Goal: Transaction & Acquisition: Purchase product/service

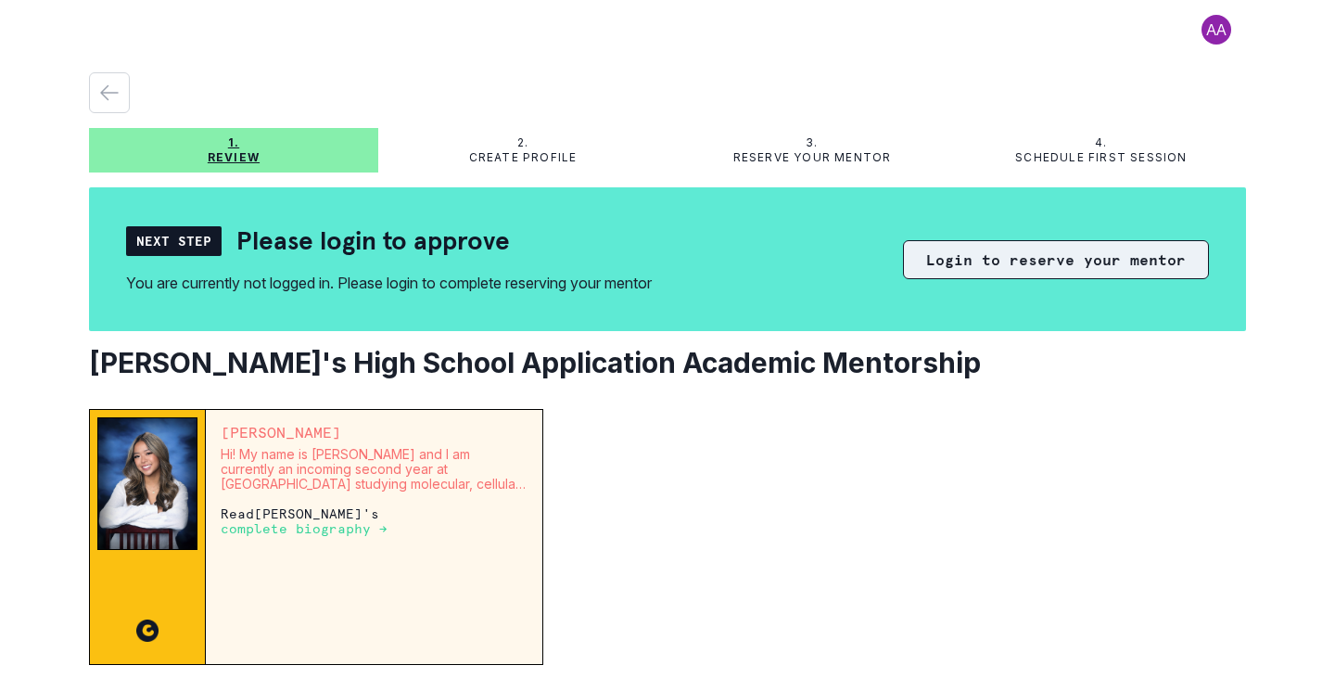
click at [1064, 258] on button "Login to reserve your mentor" at bounding box center [1056, 259] width 306 height 39
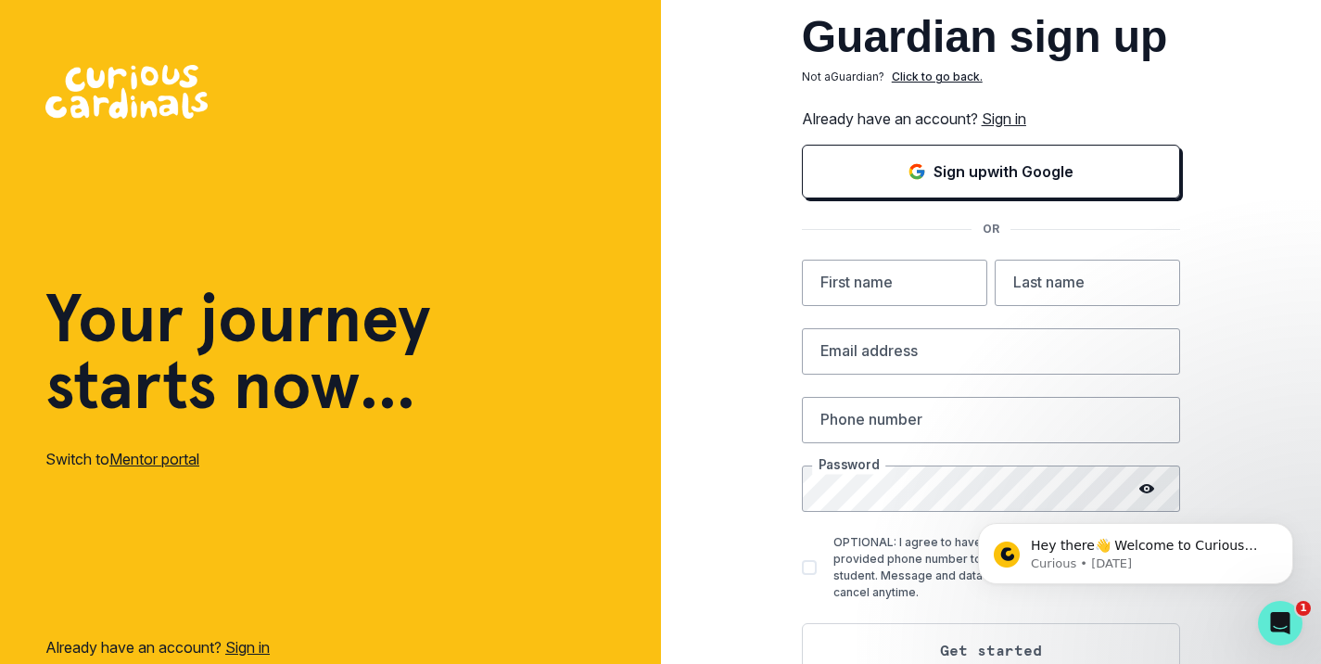
click at [1024, 109] on link "Sign in" at bounding box center [1004, 118] width 45 height 19
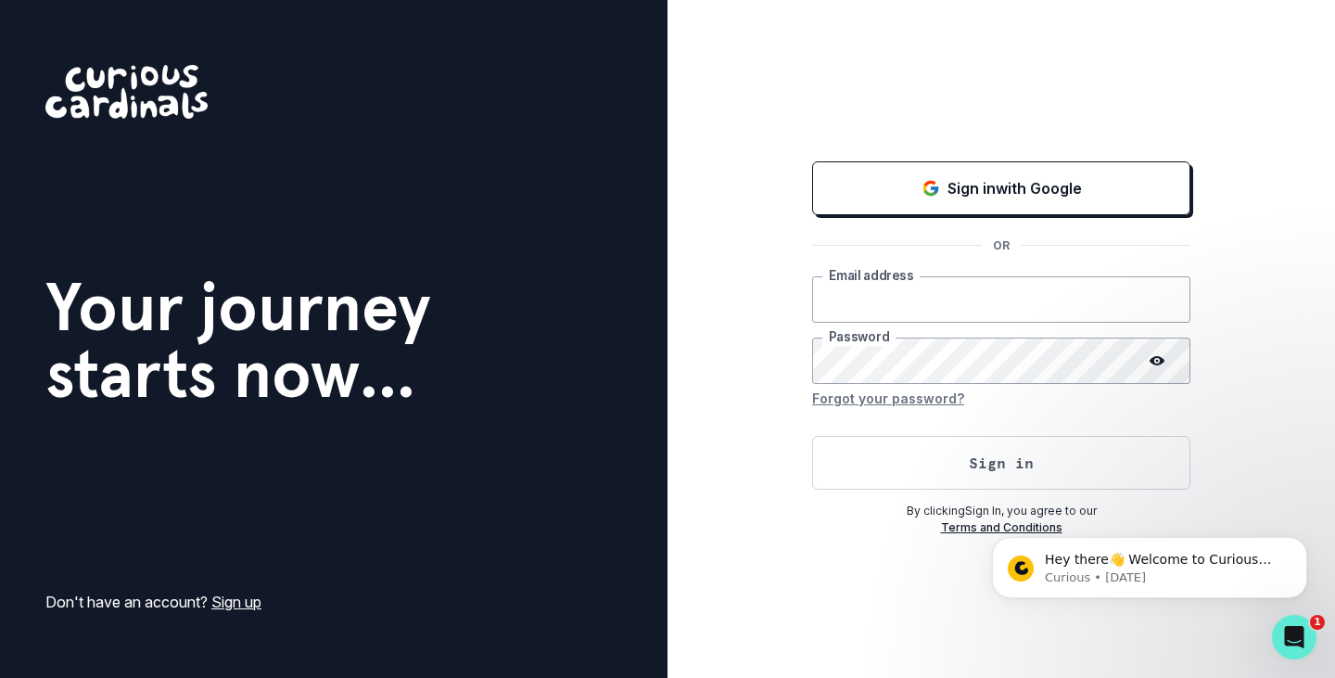
click at [956, 307] on input "email" at bounding box center [1001, 299] width 378 height 46
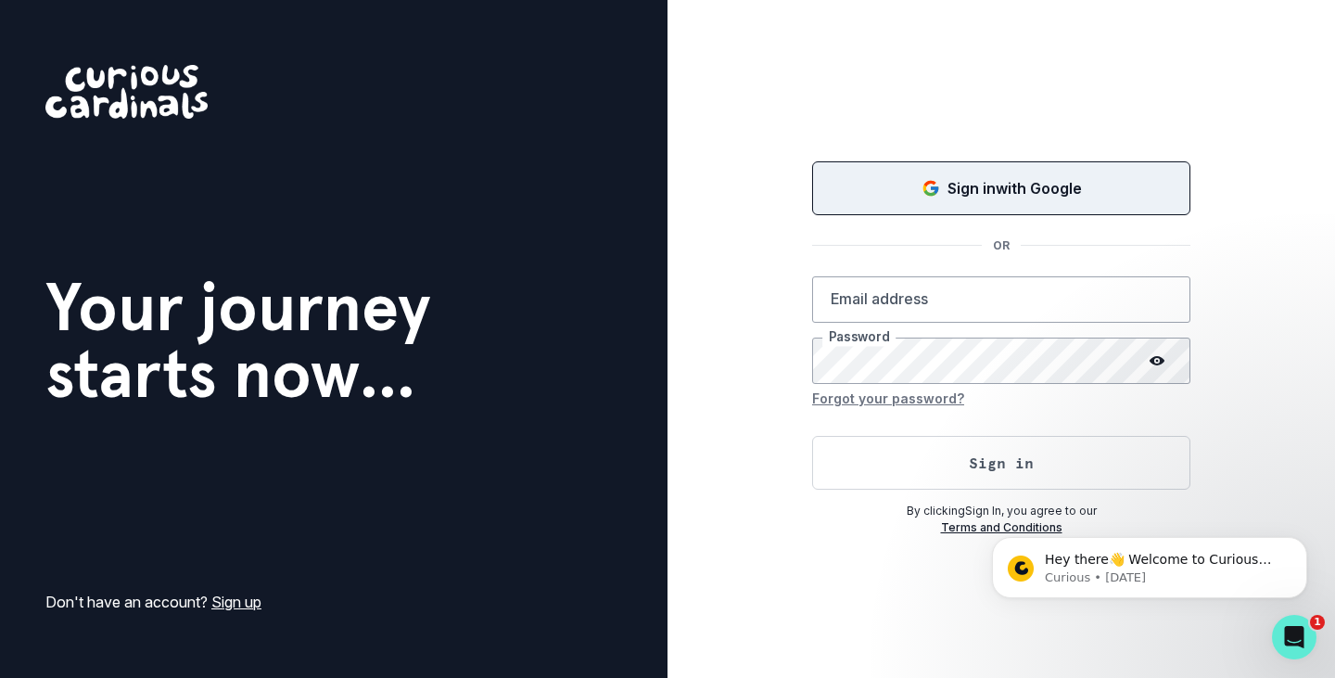
click at [986, 198] on p "Sign in with Google" at bounding box center [1015, 188] width 134 height 22
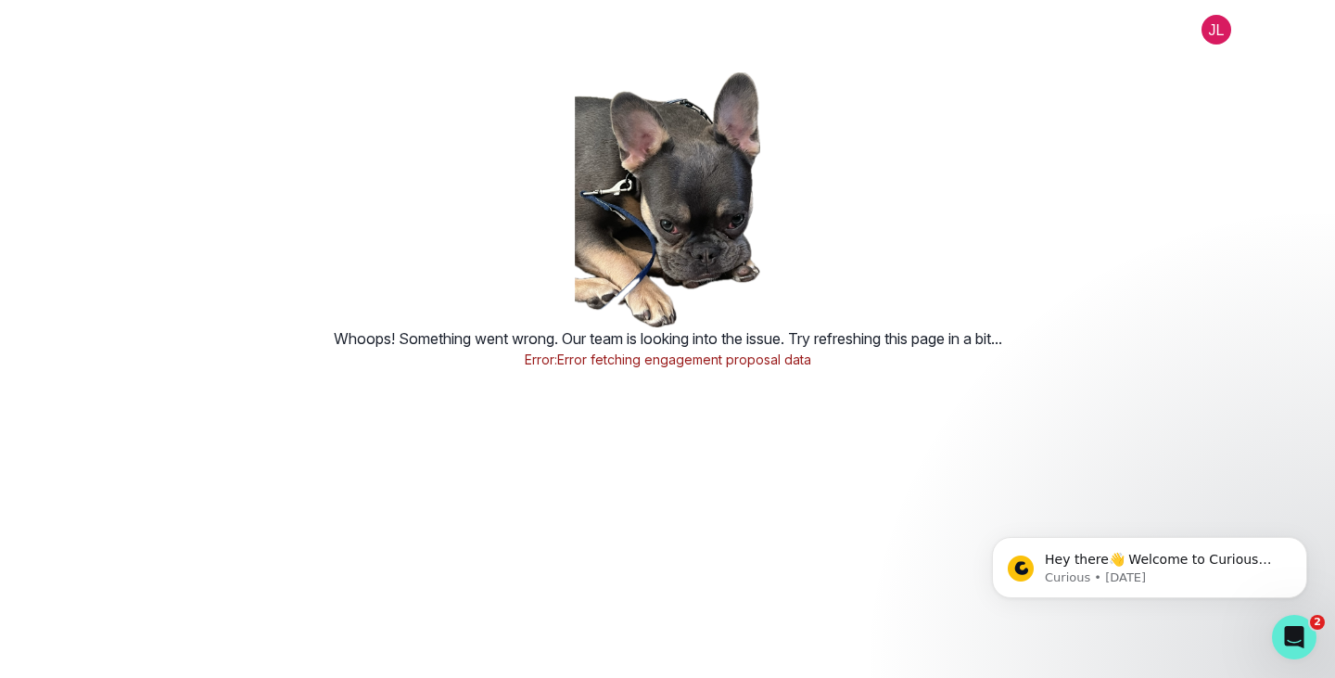
click at [1220, 37] on button at bounding box center [1216, 30] width 59 height 30
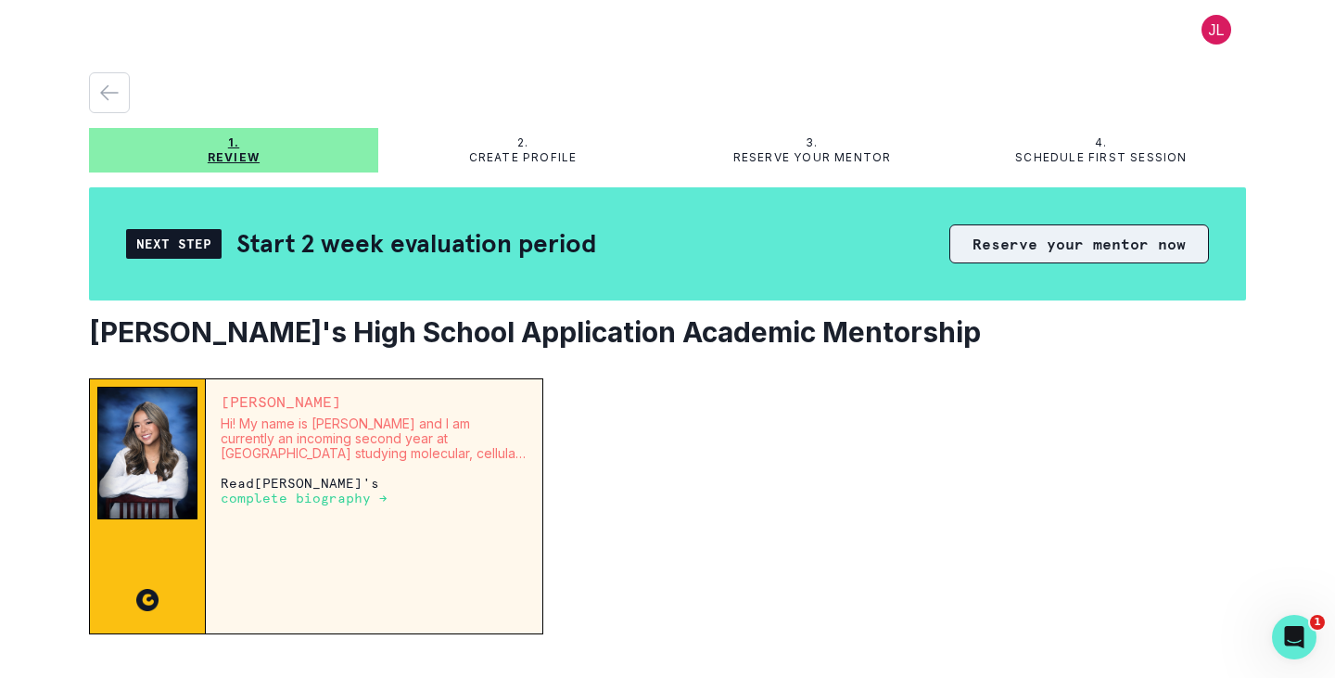
click at [993, 247] on button "Reserve your mentor now" at bounding box center [1079, 243] width 260 height 39
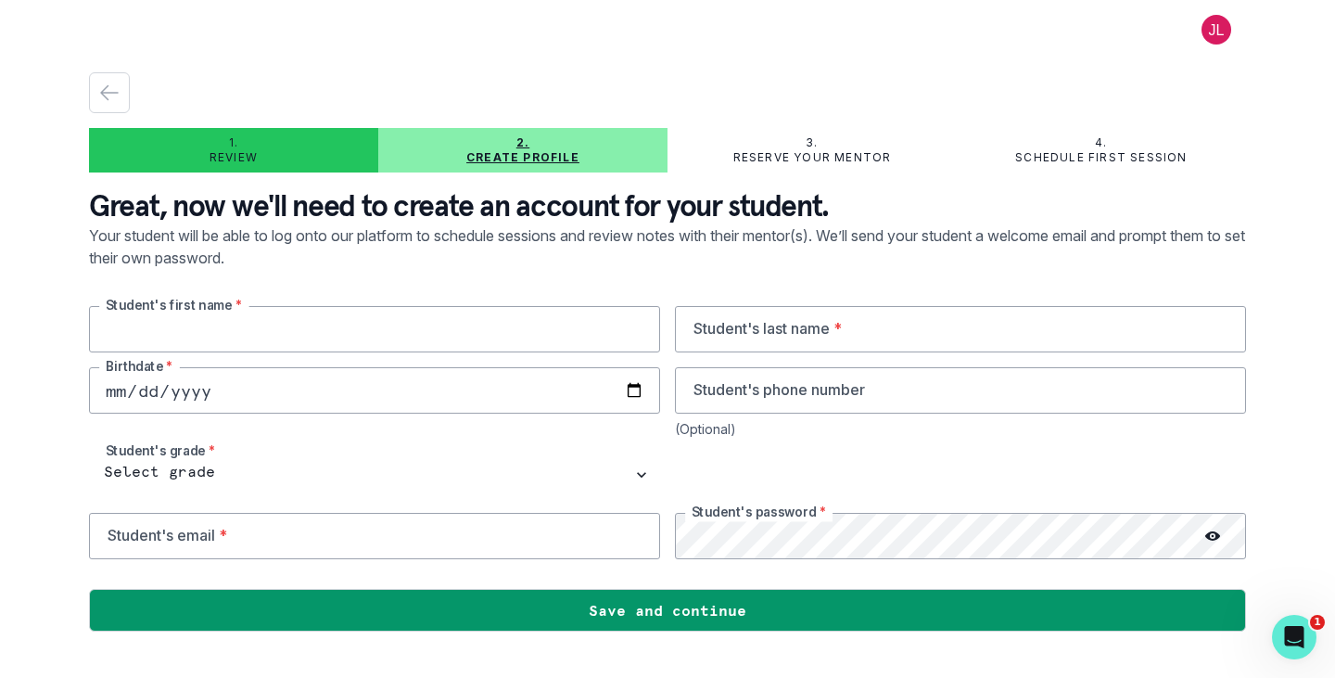
click at [323, 324] on input "text" at bounding box center [374, 329] width 571 height 46
type input "Lachlan"
type input "[PERSON_NAME]"
type input "[DATE]"
click at [704, 381] on input "tel" at bounding box center [960, 390] width 571 height 46
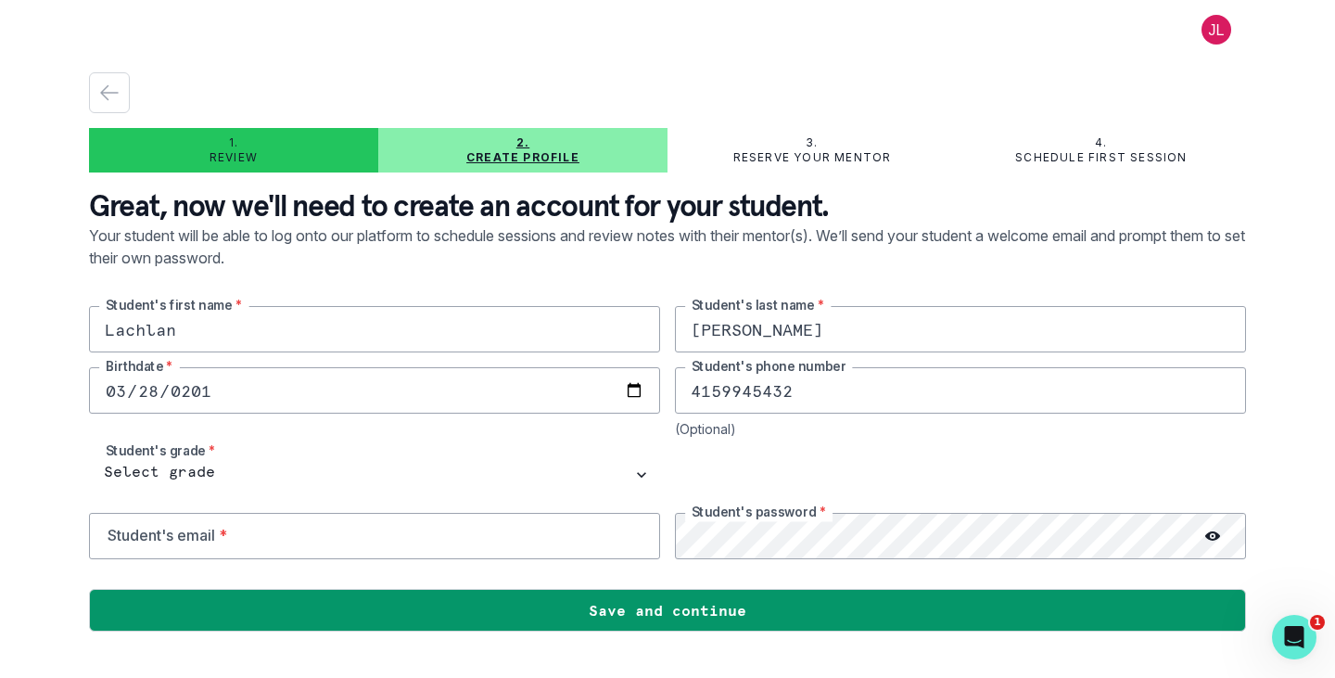
type input "4159945432"
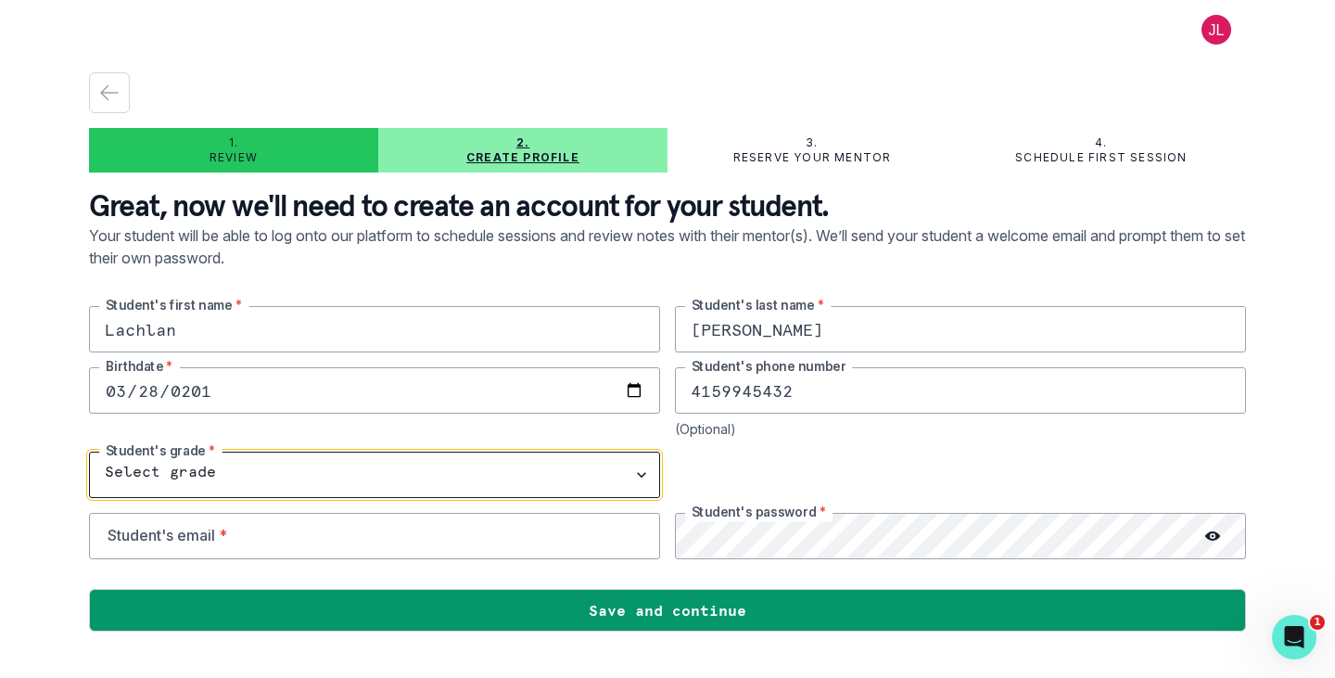
click at [511, 484] on select "Select grade 1st Grade 2nd Grade 3rd Grade 4th Grade 5th Grade 6th Grade 7th Gr…" at bounding box center [374, 475] width 571 height 46
select select "8th Grade"
click at [89, 452] on select "Select grade 1st Grade 2nd Grade 3rd Grade 4th Grade 5th Grade 6th Grade 7th Gr…" at bounding box center [374, 475] width 571 height 46
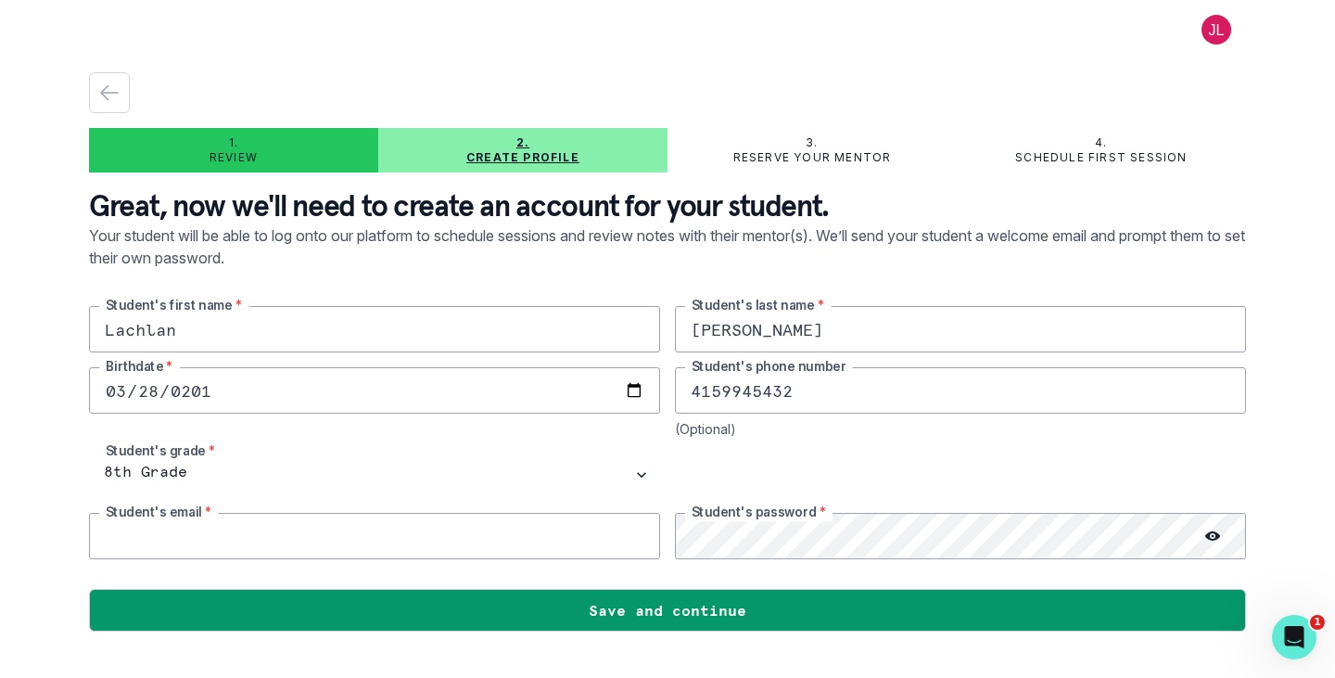
click at [362, 545] on input "email" at bounding box center [374, 536] width 571 height 46
type input "[EMAIL_ADDRESS][DOMAIN_NAME]"
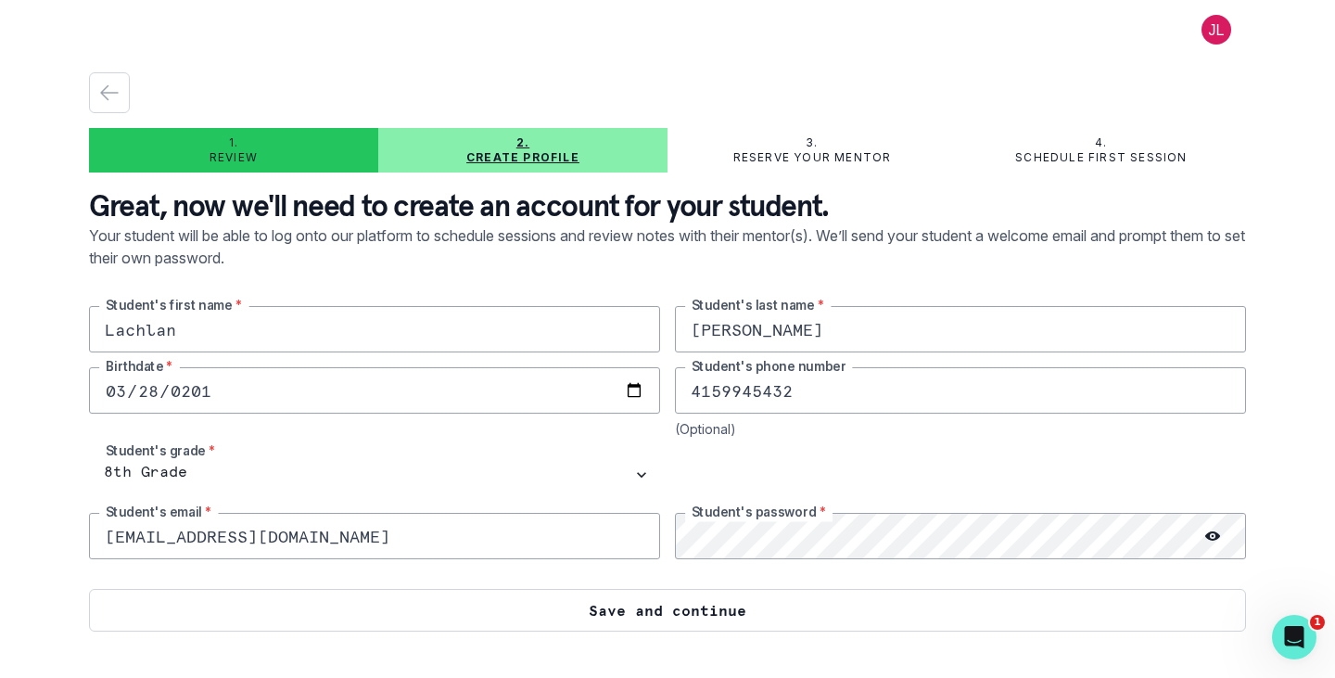
click at [576, 602] on button "Save and continue" at bounding box center [667, 610] width 1157 height 43
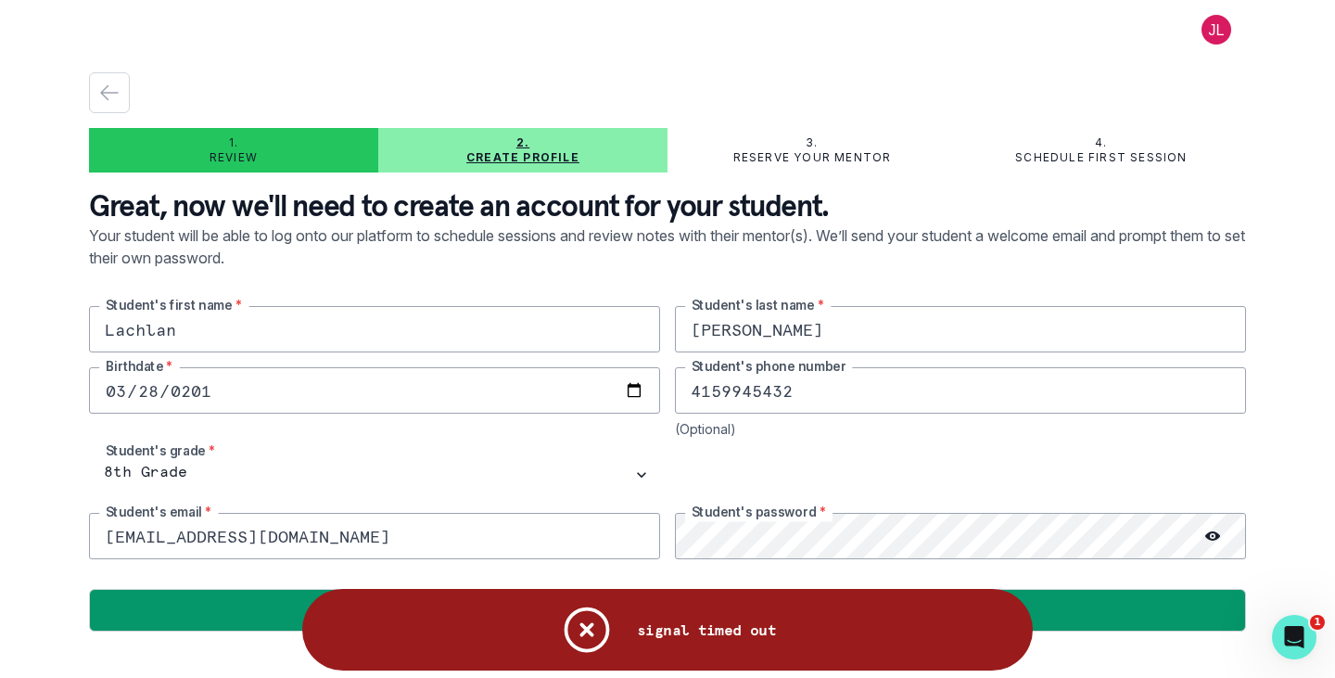
click at [593, 625] on icon "Notifications" at bounding box center [587, 630] width 42 height 42
click at [589, 637] on icon "Notifications" at bounding box center [587, 630] width 56 height 56
click at [591, 631] on icon "Notifications" at bounding box center [587, 630] width 42 height 42
click at [1324, 524] on div "1. Review 2. Create profile 3. Reserve your mentor 4. Schedule first session Gr…" at bounding box center [667, 339] width 1335 height 678
click at [588, 623] on icon "Notifications" at bounding box center [587, 630] width 56 height 56
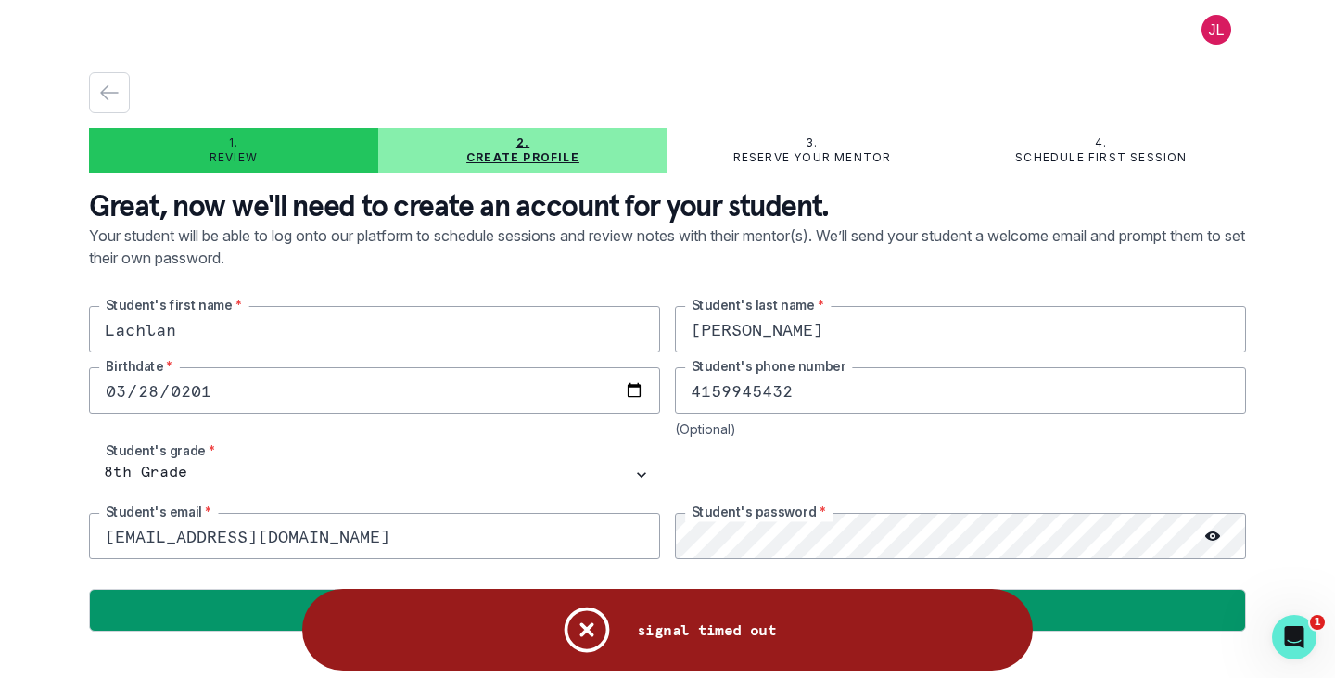
click at [326, 93] on div at bounding box center [667, 92] width 1157 height 41
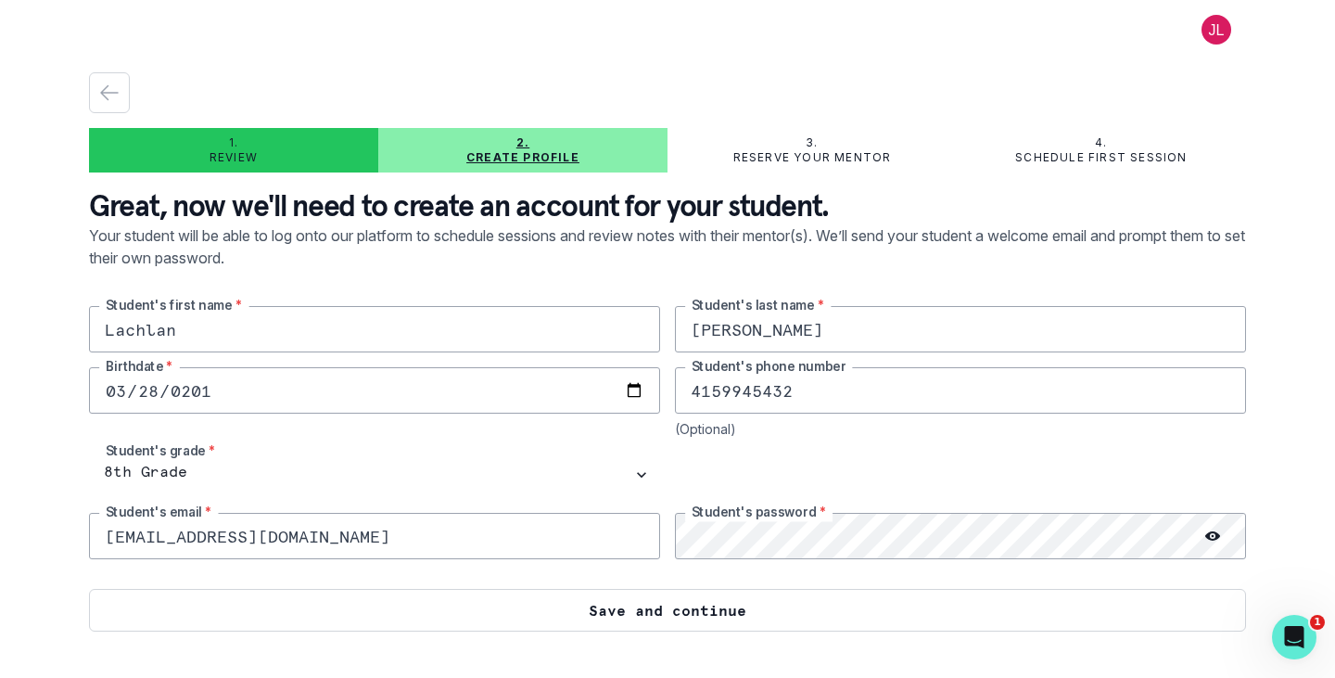
click at [603, 617] on button "Save and continue" at bounding box center [667, 610] width 1157 height 43
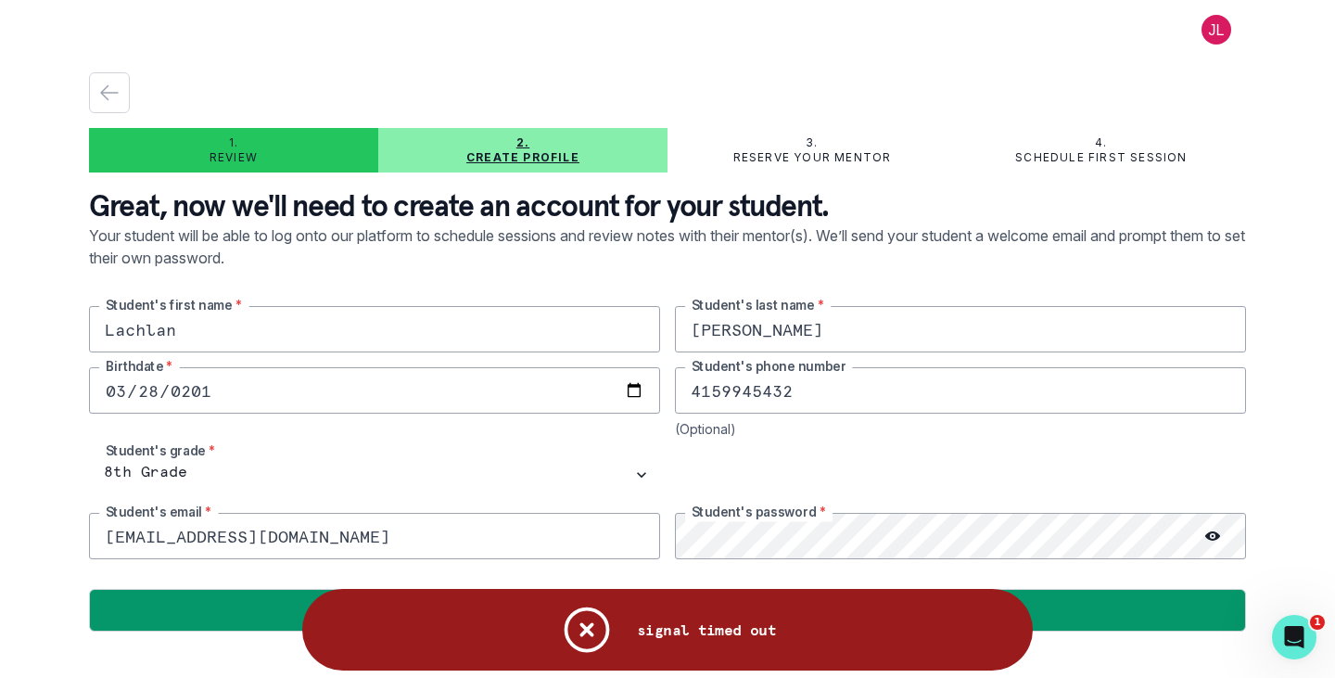
click at [400, 47] on div at bounding box center [667, 25] width 1157 height 50
click at [588, 625] on icon "Notifications" at bounding box center [587, 630] width 56 height 56
click at [587, 632] on icon "Notifications" at bounding box center [587, 630] width 42 height 42
click at [24, 575] on div "1. Review 2. Create profile 3. Reserve your mentor 4. Schedule first session Gr…" at bounding box center [667, 339] width 1335 height 678
click at [594, 626] on icon "Notifications" at bounding box center [587, 630] width 56 height 56
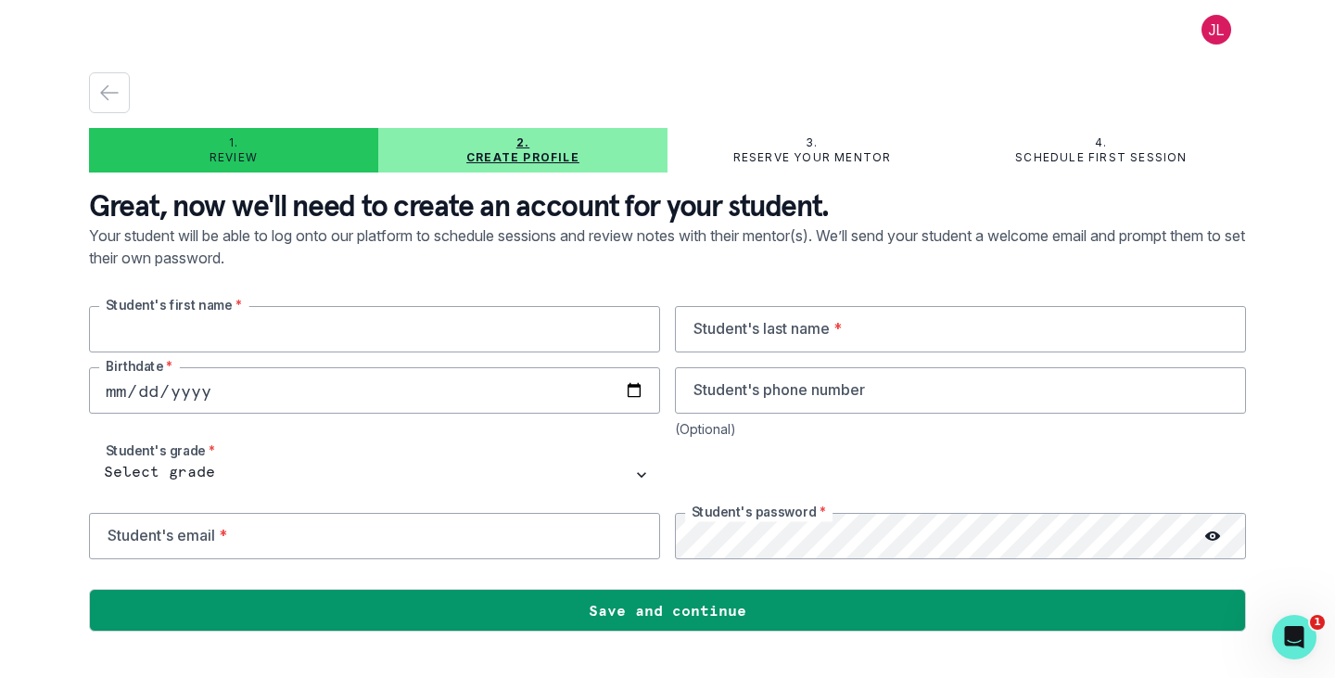
click at [388, 314] on input "text" at bounding box center [374, 329] width 571 height 46
type input "Lachlan"
type input "[PERSON_NAME]"
type input "[DATE]"
type input "4159945432"
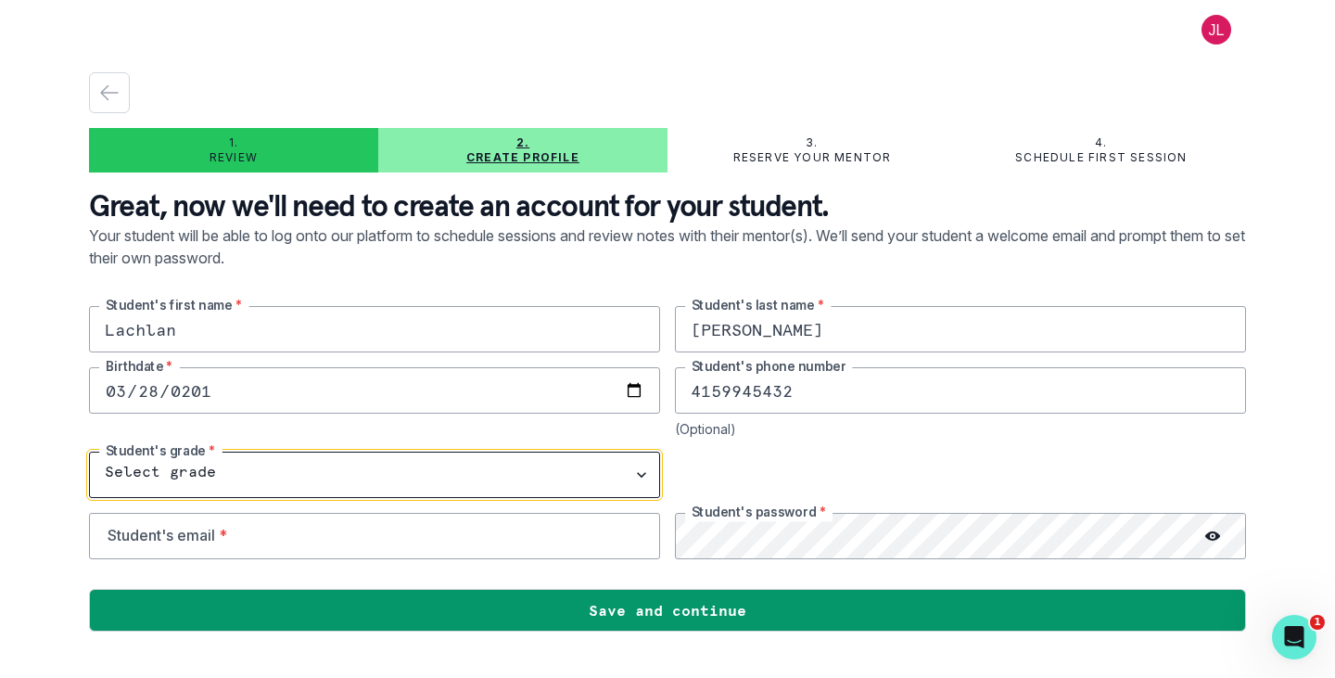
click at [165, 477] on select "Select grade 1st Grade 2nd Grade 3rd Grade 4th Grade 5th Grade 6th Grade 7th Gr…" at bounding box center [374, 475] width 571 height 46
select select "8th Grade"
click at [89, 452] on select "Select grade 1st Grade 2nd Grade 3rd Grade 4th Grade 5th Grade 6th Grade 7th Gr…" at bounding box center [374, 475] width 571 height 46
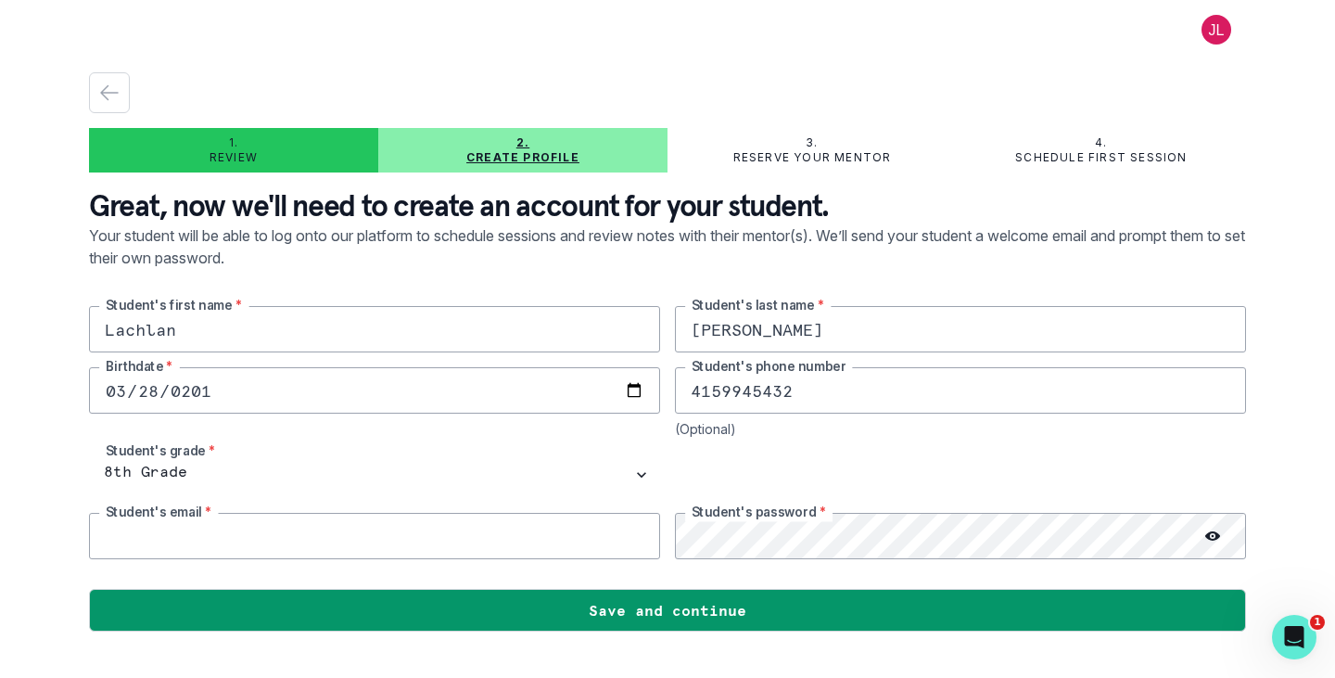
click at [196, 549] on input "email" at bounding box center [374, 536] width 571 height 46
type input "[EMAIL_ADDRESS][DOMAIN_NAME]"
click at [1214, 537] on icon at bounding box center [1212, 535] width 15 height 15
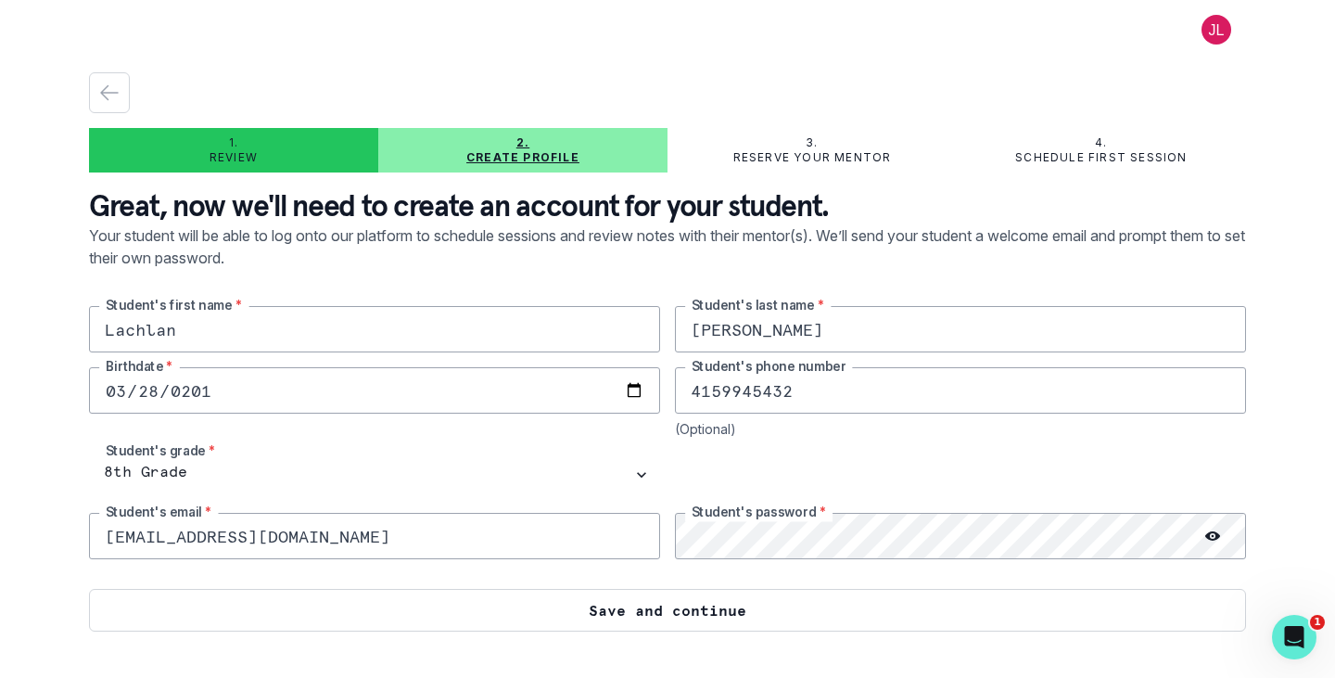
click at [742, 620] on button "Save and continue" at bounding box center [667, 610] width 1157 height 43
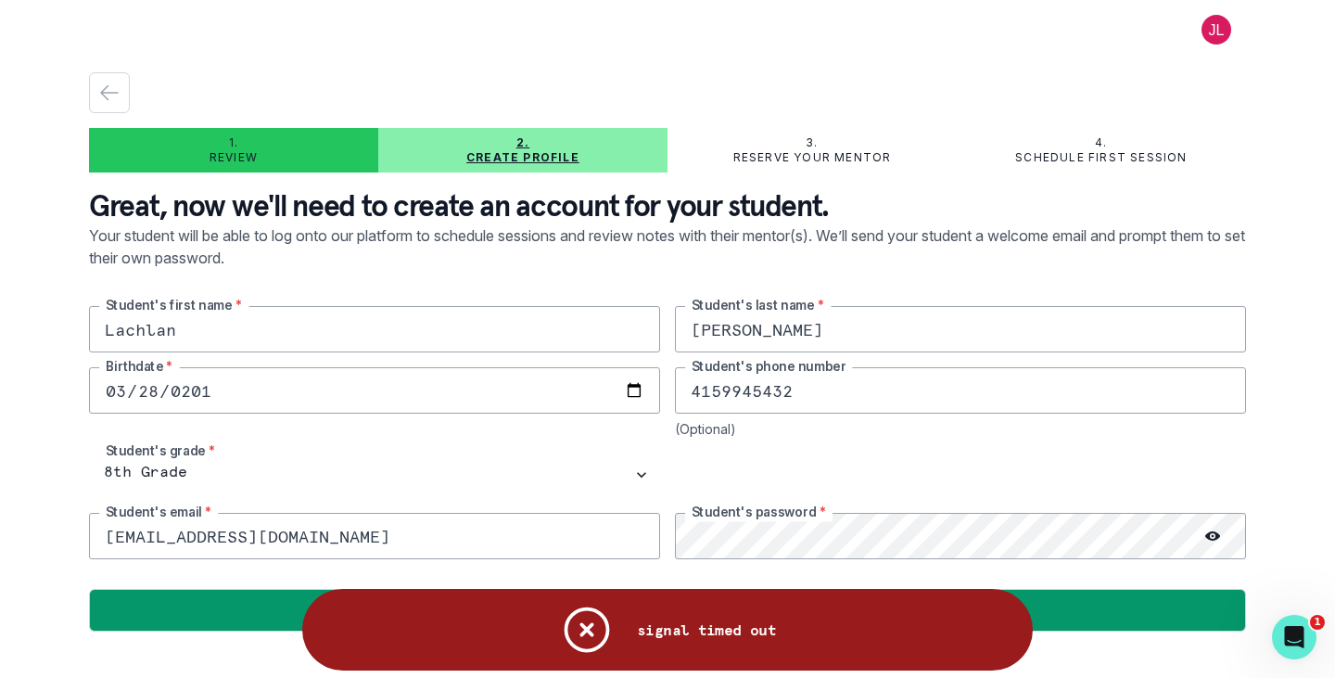
click at [579, 627] on icon "Notifications" at bounding box center [587, 630] width 56 height 56
click at [583, 630] on icon "Notifications" at bounding box center [587, 630] width 56 height 56
click at [127, 95] on div "button" at bounding box center [109, 93] width 39 height 22
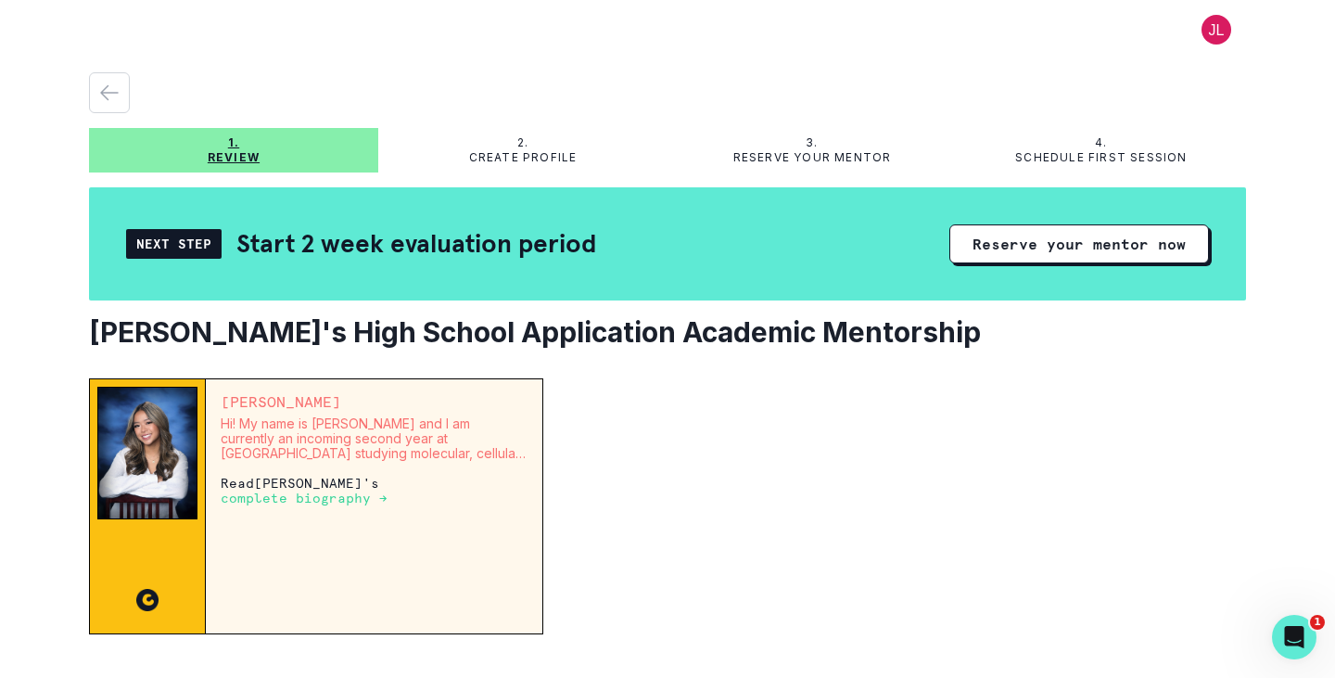
click at [1128, 268] on div "Next Step Start 2 week evaluation period Reserve your mentor now" at bounding box center [667, 243] width 1157 height 113
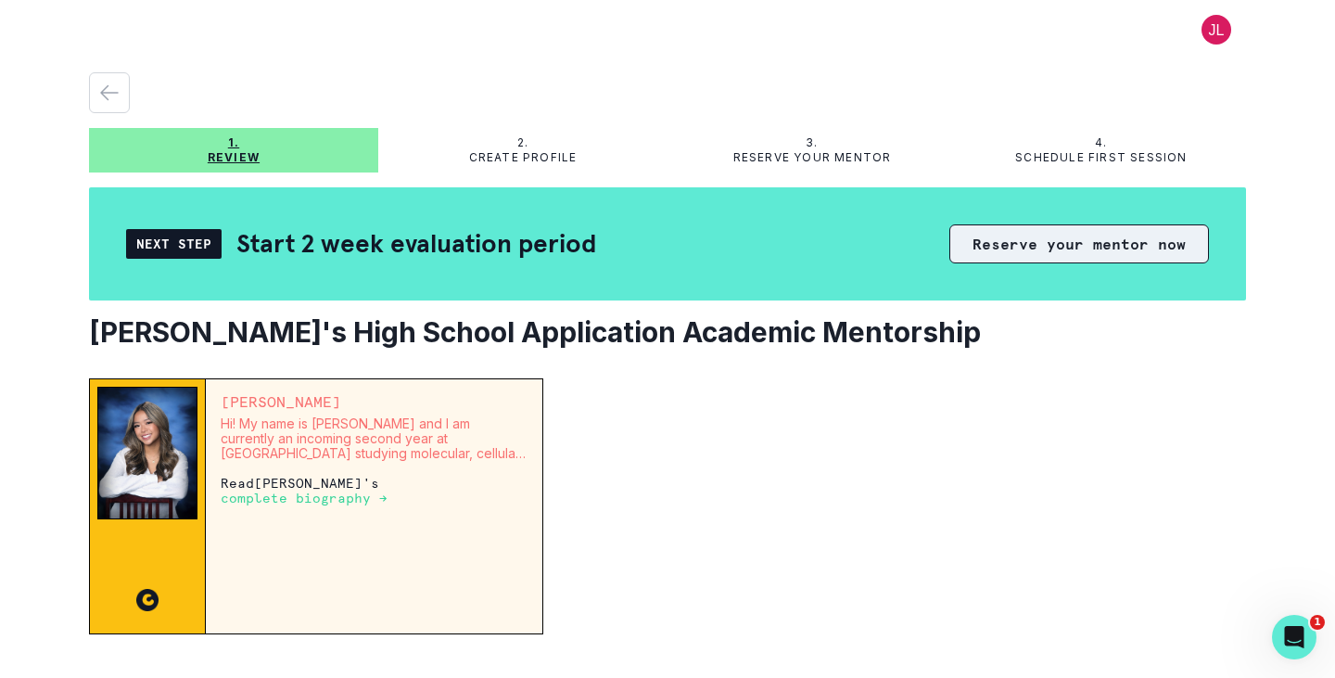
click at [1122, 253] on button "Reserve your mentor now" at bounding box center [1079, 243] width 260 height 39
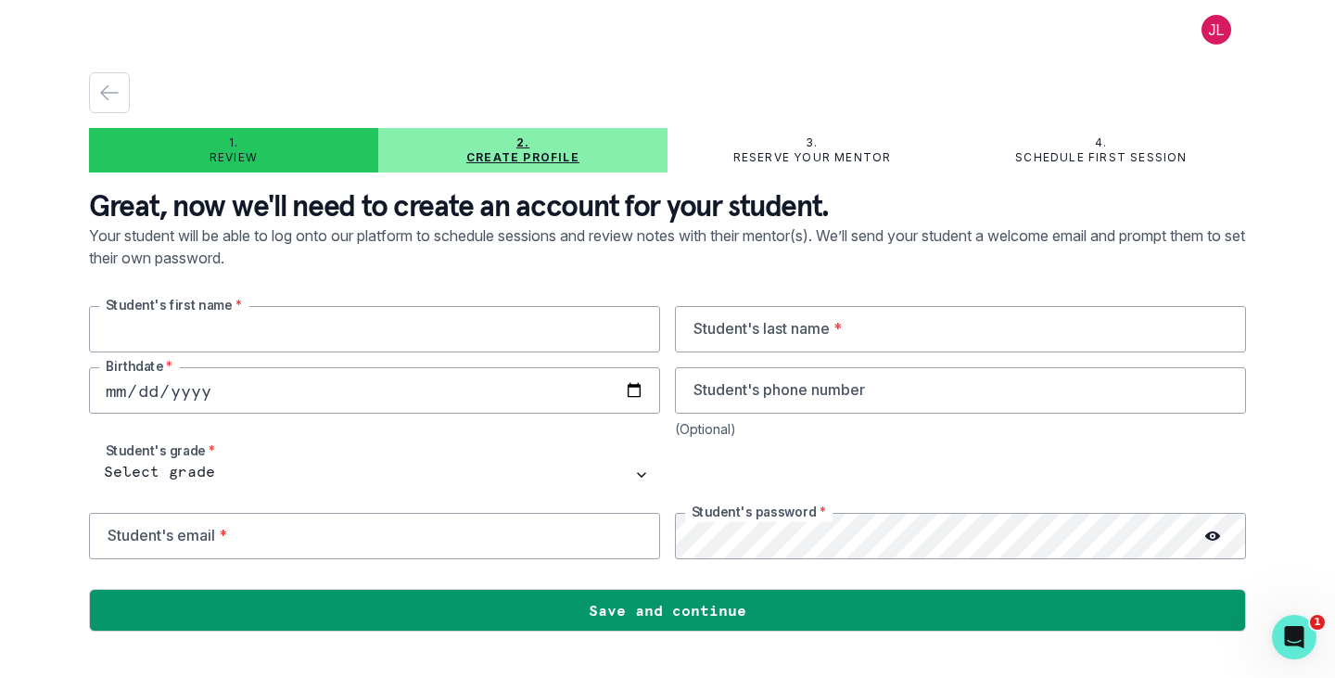
click at [277, 329] on input "text" at bounding box center [374, 329] width 571 height 46
type input "Lachlan"
type input "[PERSON_NAME]"
type input "[DATE]"
click at [759, 384] on input "tel" at bounding box center [960, 390] width 571 height 46
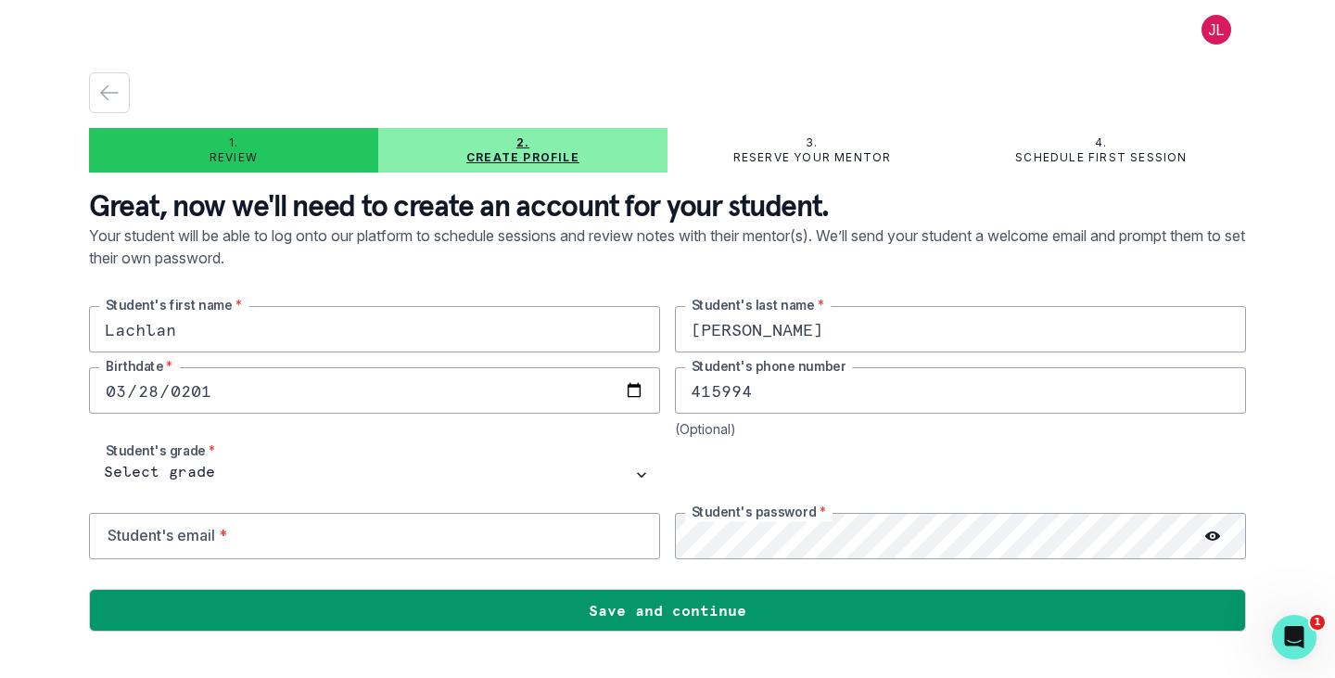
type input "4159945432"
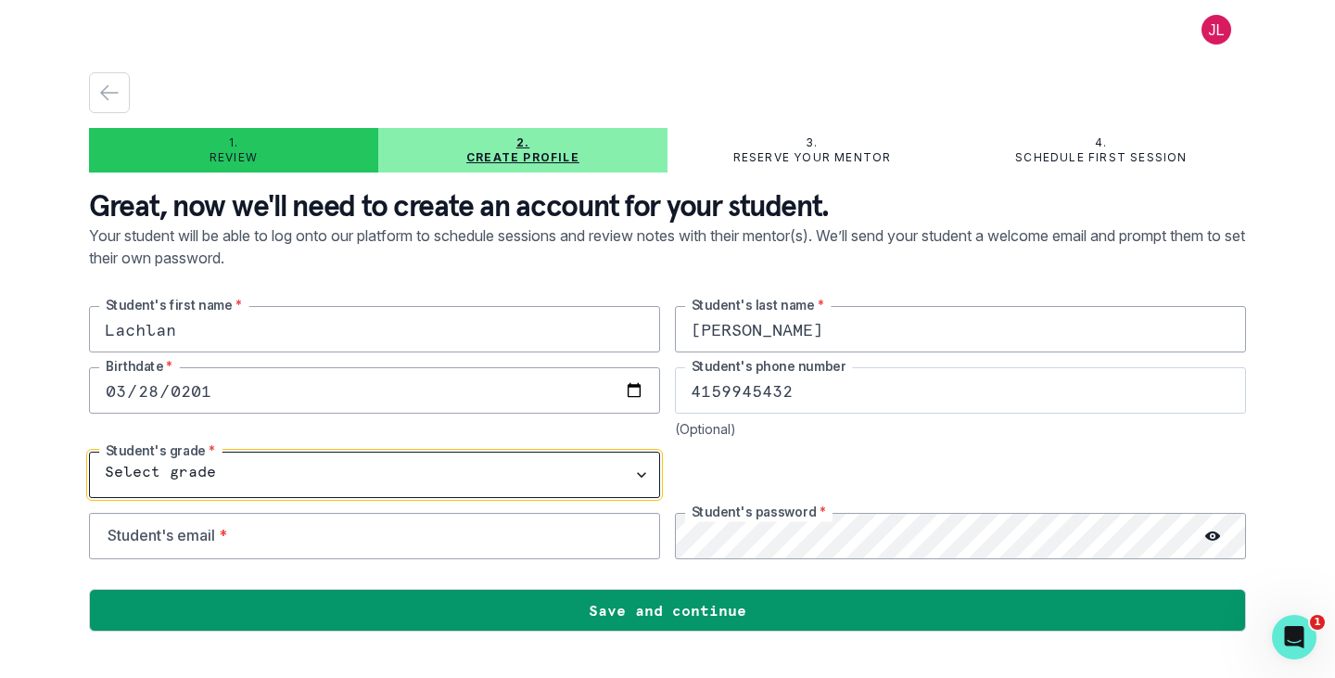
select select "8th Grade"
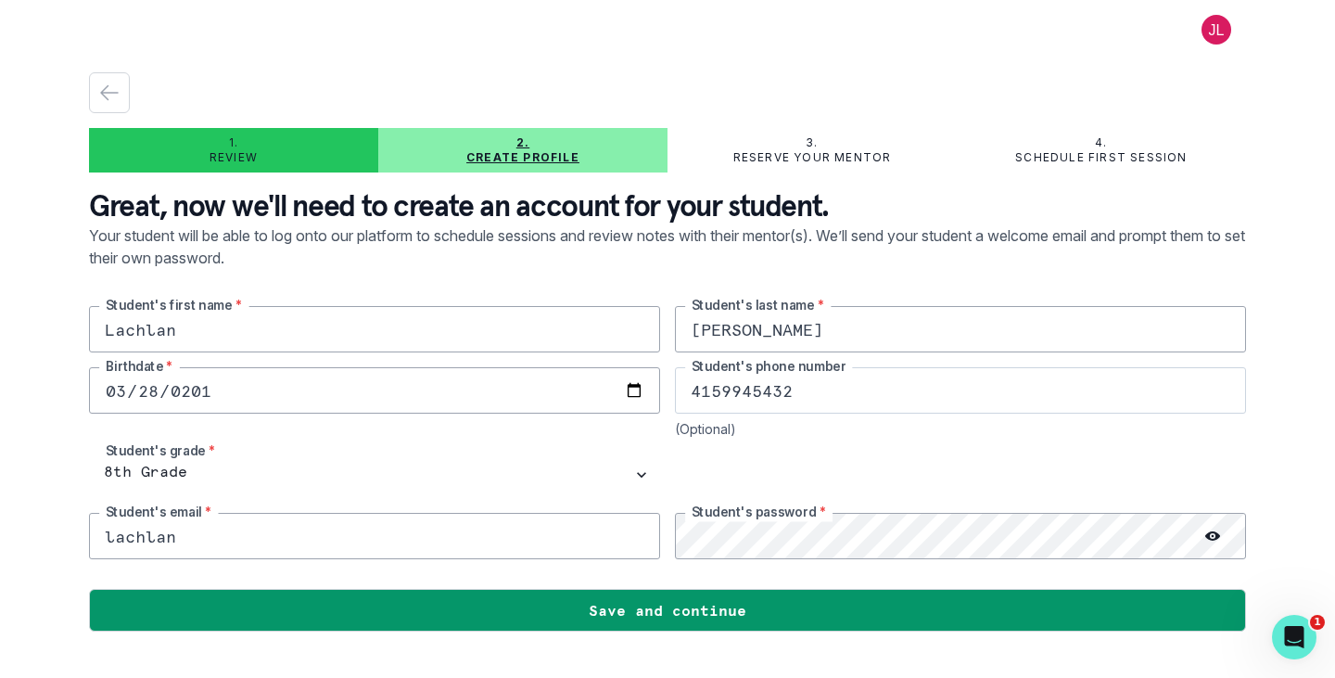
type input "[EMAIL_ADDRESS][DOMAIN_NAME]"
click at [1212, 535] on icon at bounding box center [1212, 535] width 15 height 15
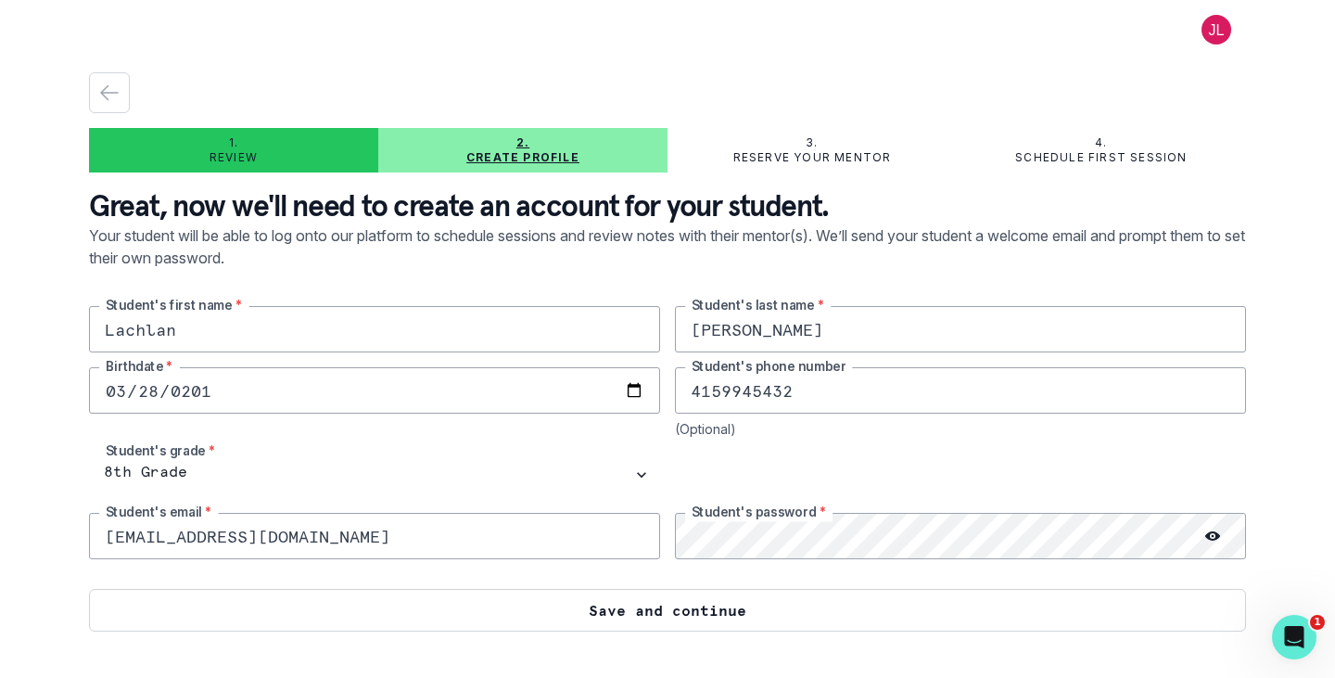
click at [1139, 617] on button "Save and continue" at bounding box center [667, 610] width 1157 height 43
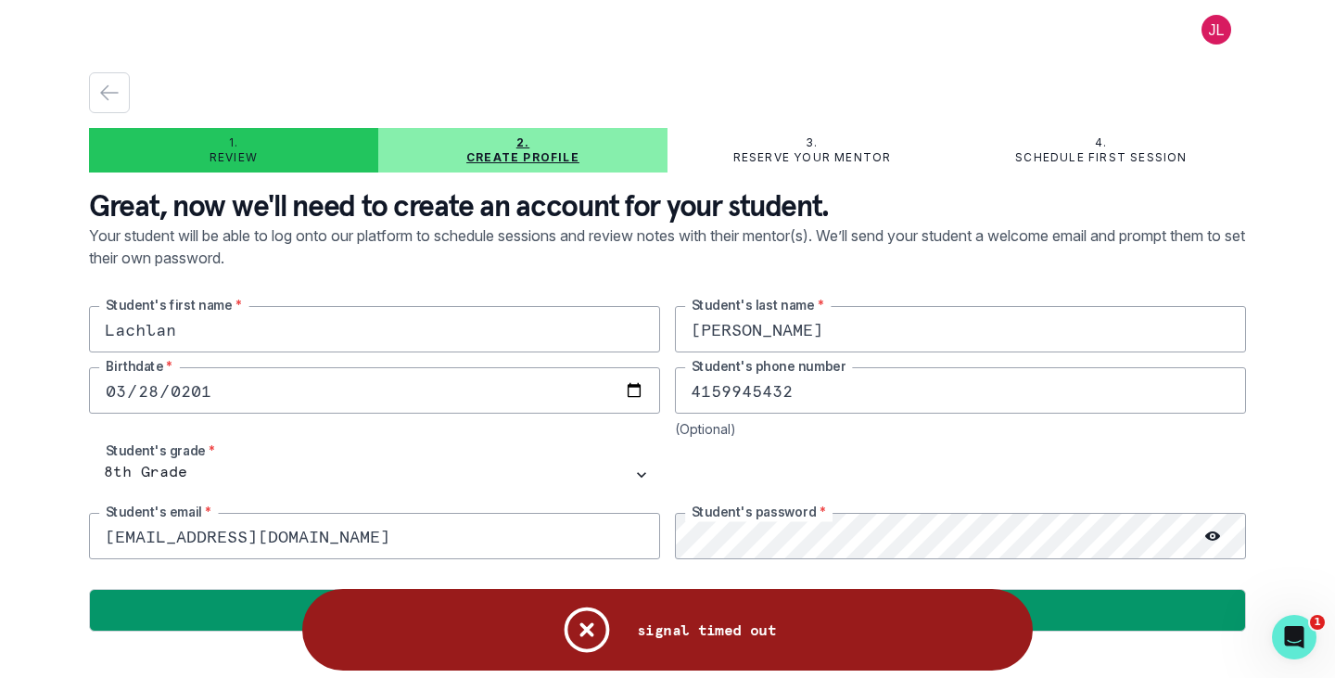
click at [581, 640] on icon "Notifications" at bounding box center [587, 630] width 56 height 56
click at [1233, 181] on div "1. Review 2. Create profile 3. Reserve your mentor 4. Schedule first session Gr…" at bounding box center [667, 351] width 1157 height 559
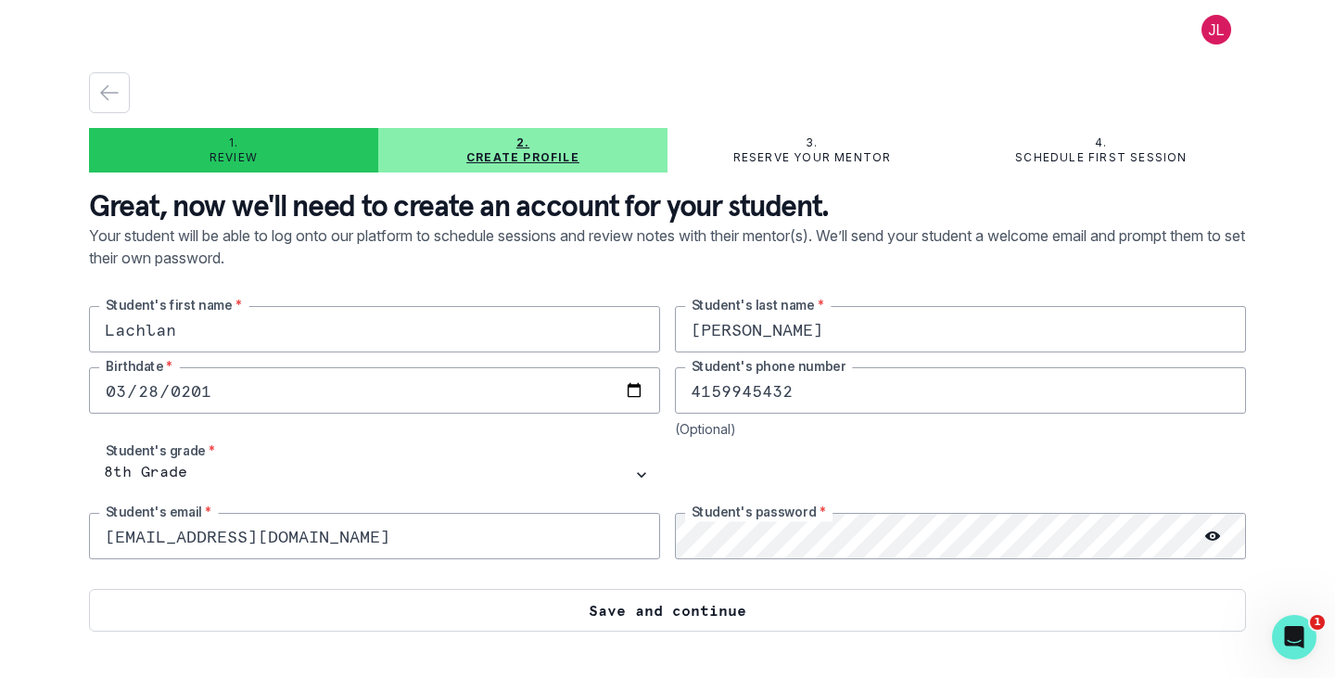
click at [796, 618] on button "Save and continue" at bounding box center [667, 610] width 1157 height 43
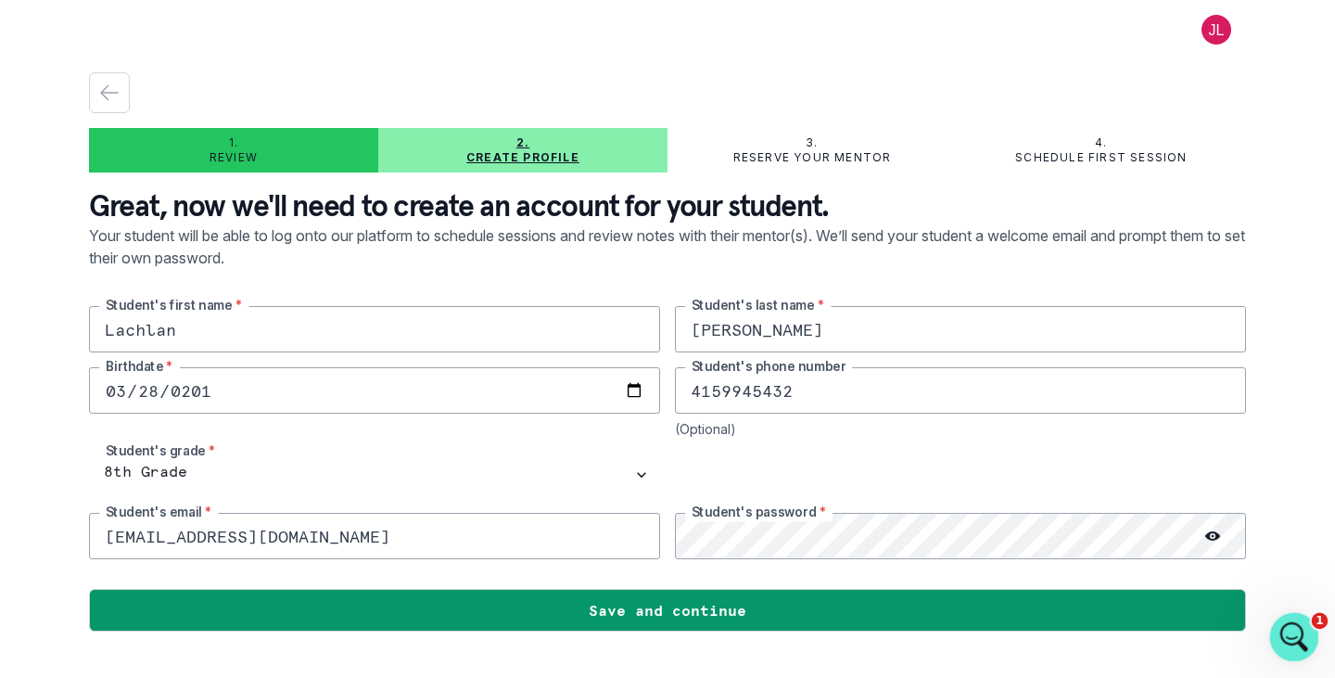
click at [1296, 615] on div "Open Intercom Messenger" at bounding box center [1291, 634] width 61 height 61
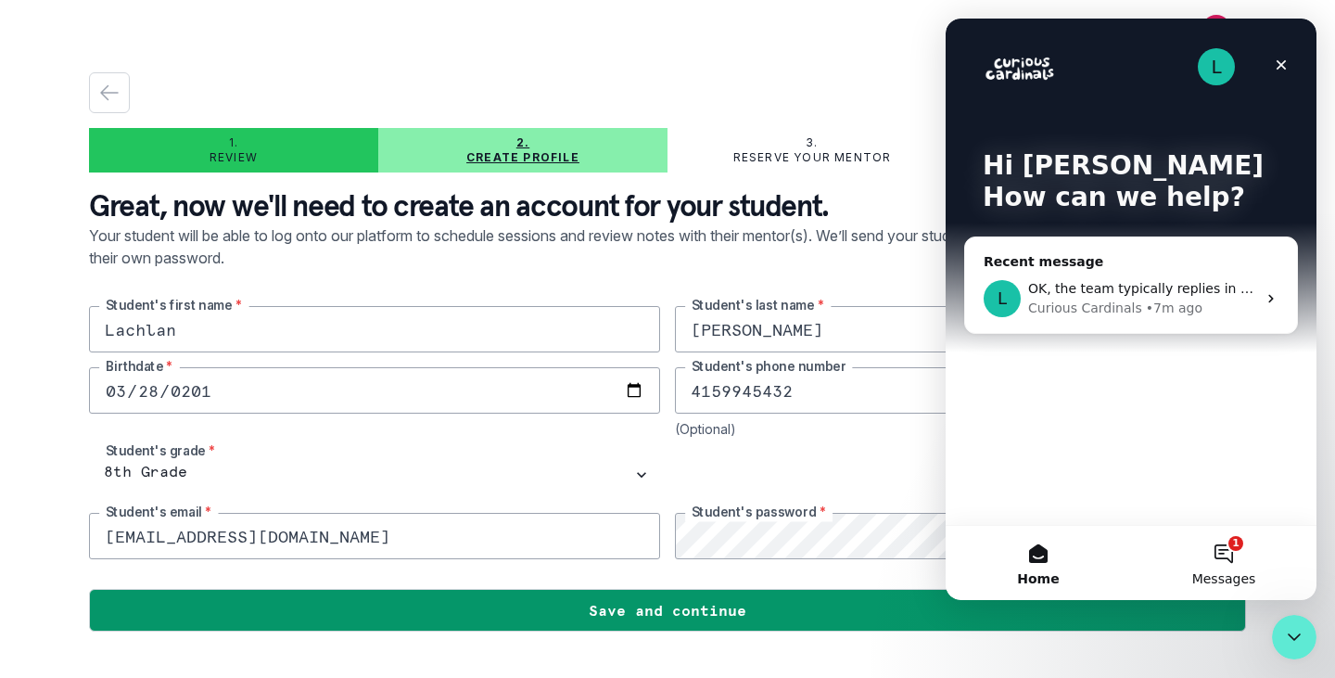
click at [1232, 548] on button "1 Messages" at bounding box center [1223, 563] width 185 height 74
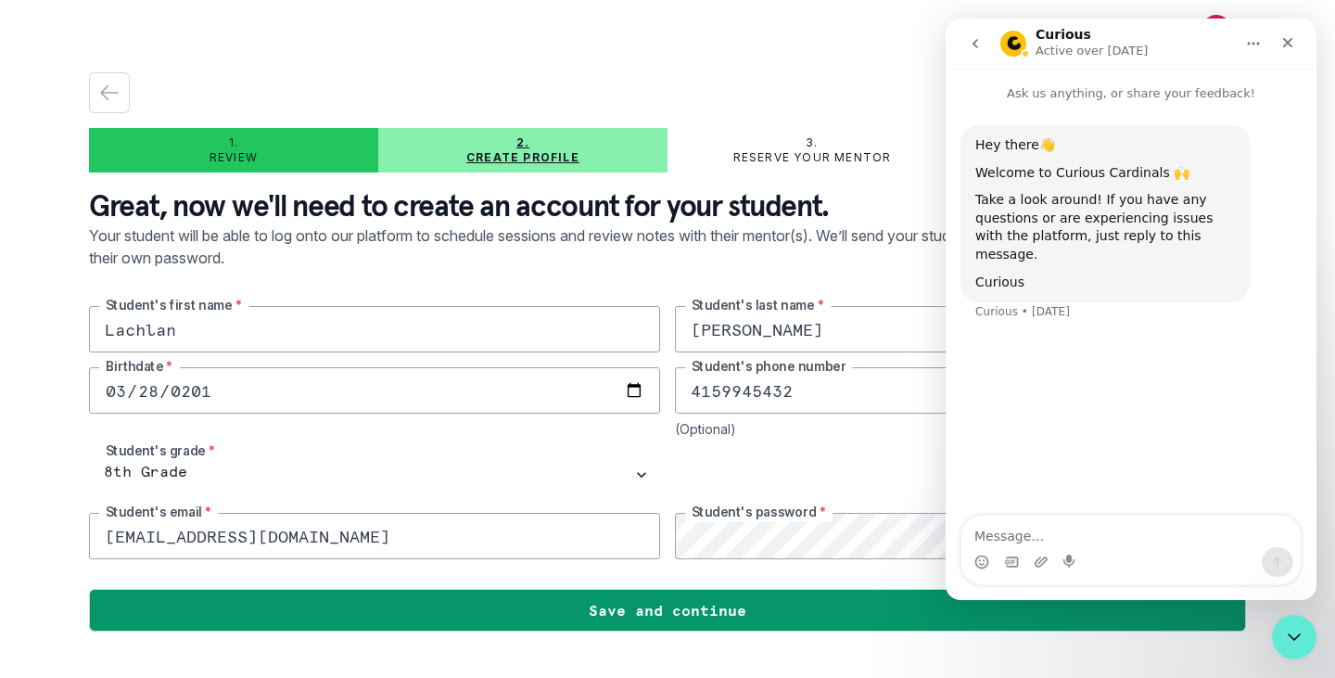
click at [959, 48] on button "go back" at bounding box center [975, 43] width 35 height 35
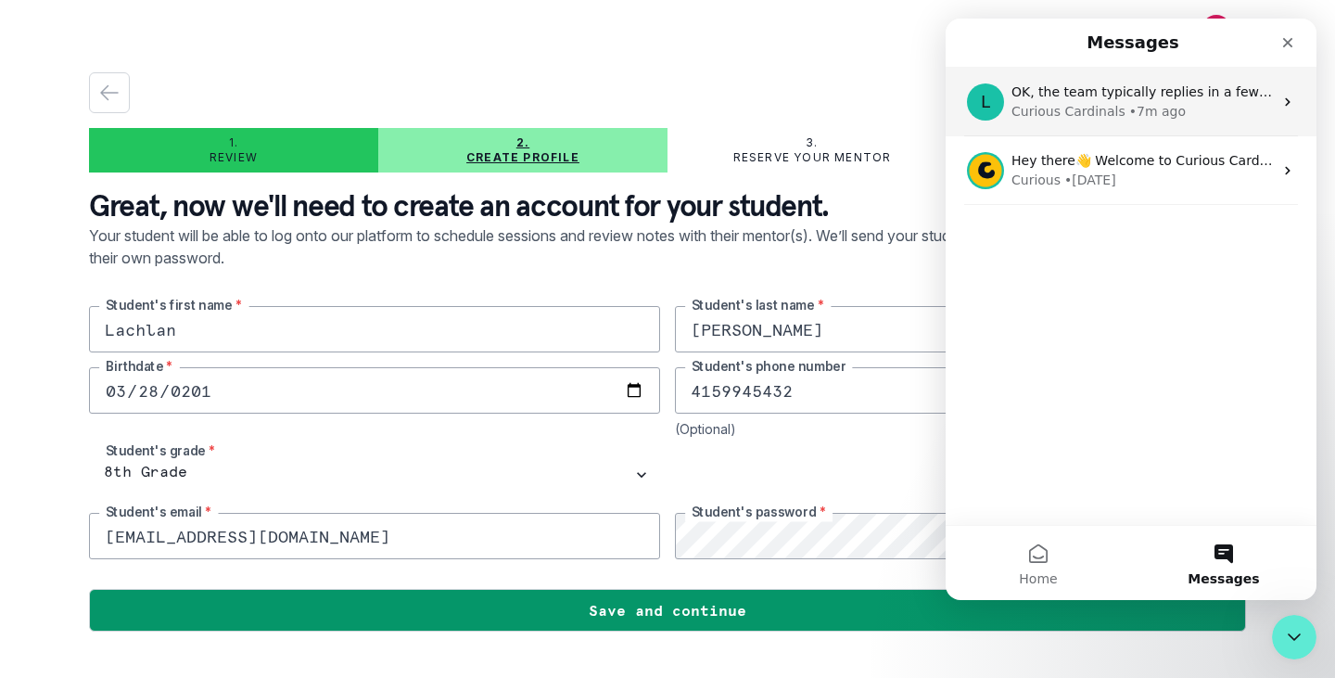
click at [1056, 123] on div "L OK, the team typically replies in a few minutes. Curious Cardinals • 7m ago" at bounding box center [1131, 102] width 371 height 69
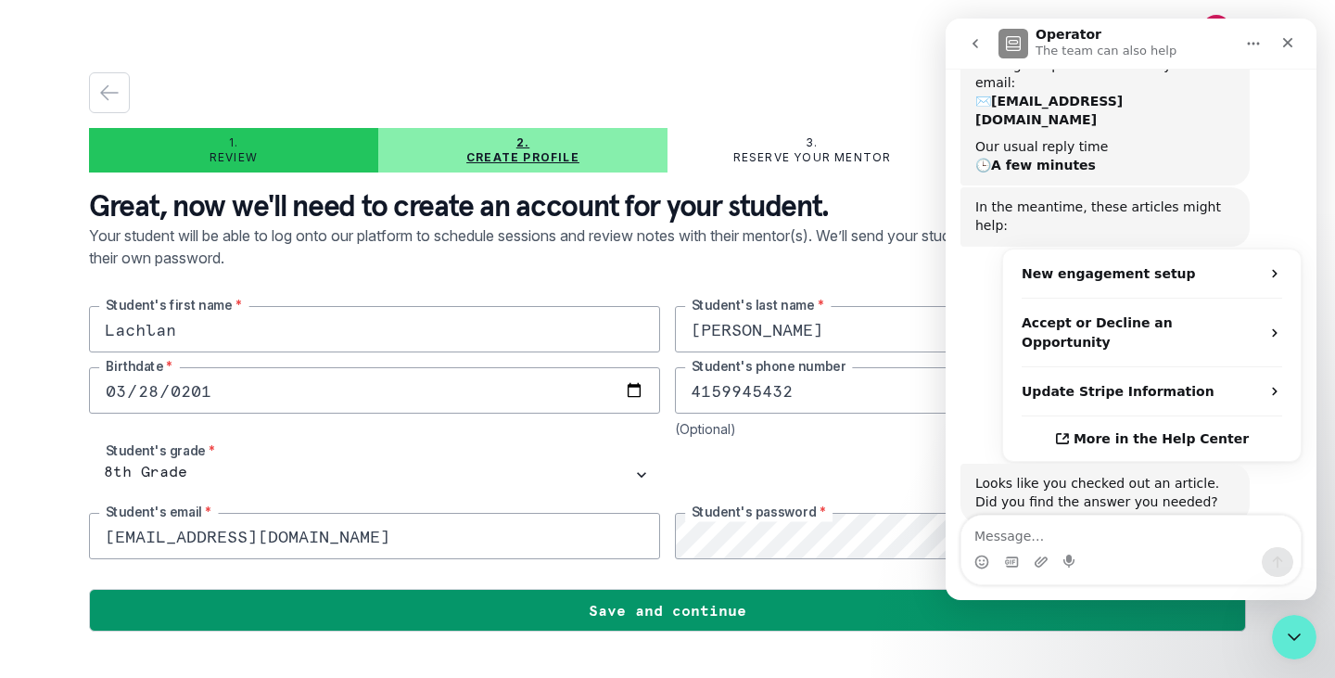
scroll to position [272, 0]
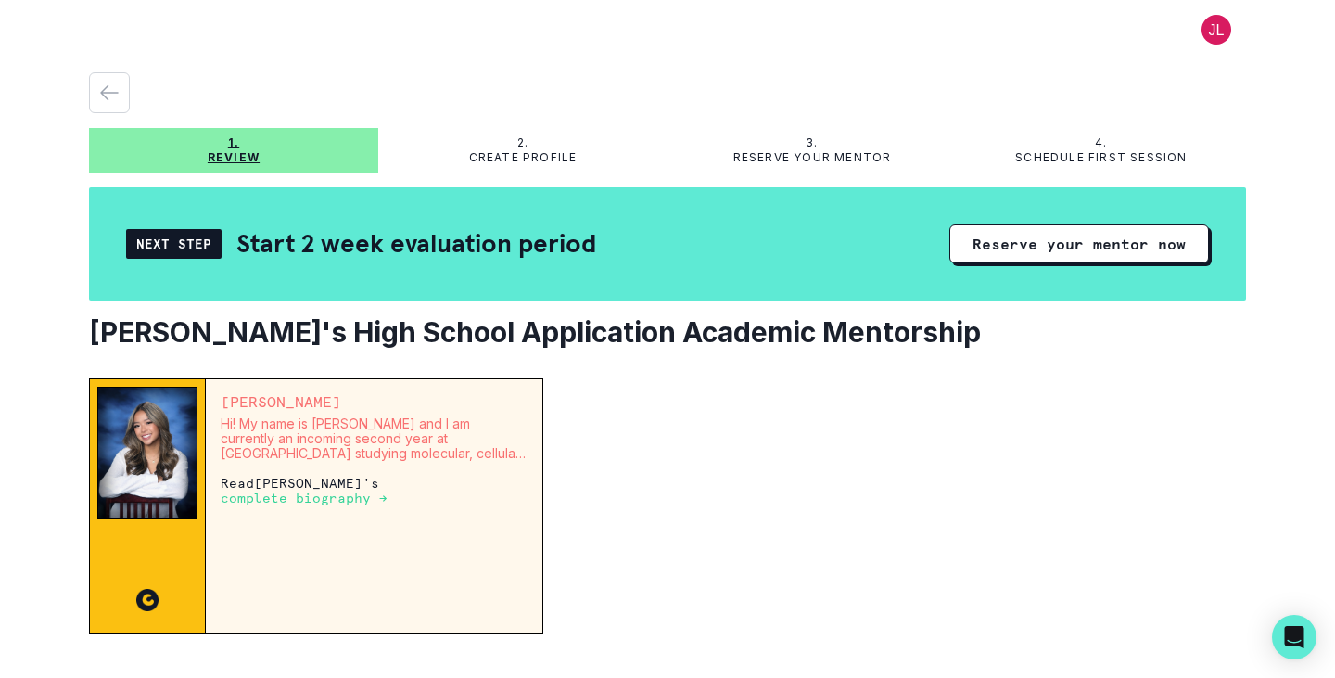
click at [905, 74] on div at bounding box center [667, 92] width 1157 height 41
click at [1198, 30] on button at bounding box center [1216, 30] width 59 height 30
click at [521, 151] on p "Create profile" at bounding box center [523, 157] width 108 height 15
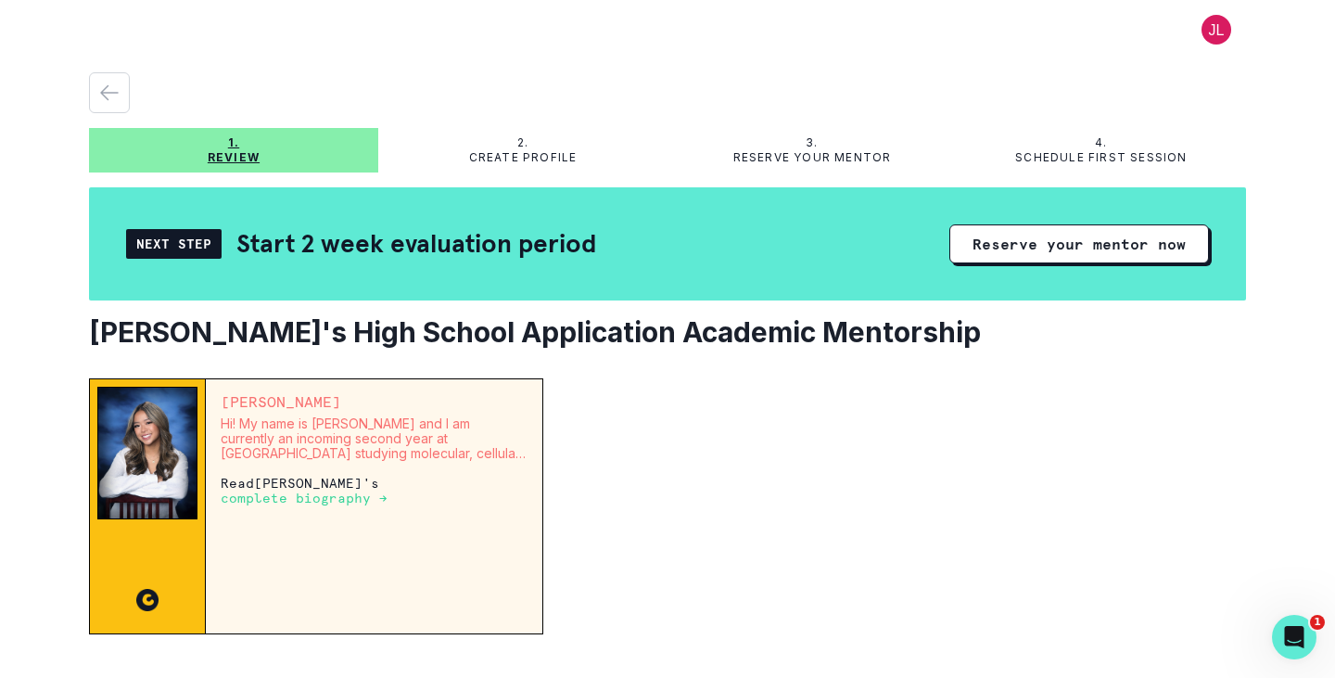
click at [260, 146] on div "1. Review" at bounding box center [233, 150] width 289 height 30
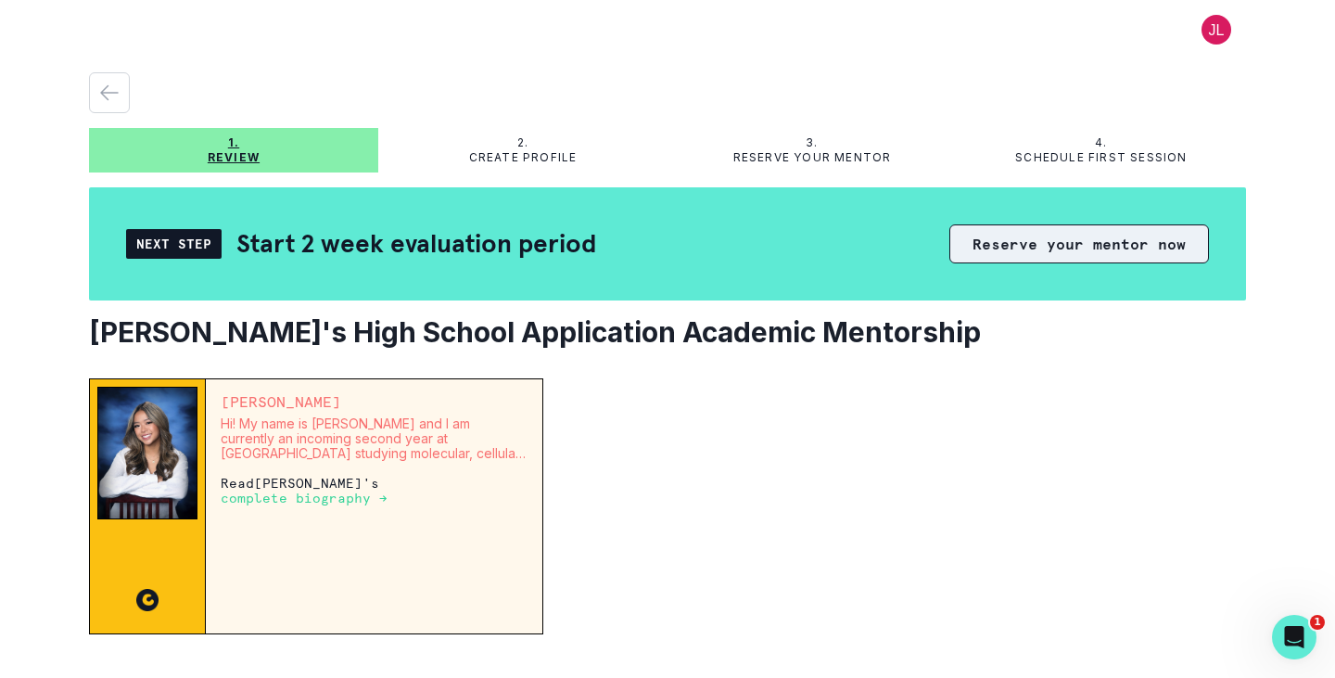
click at [1136, 245] on button "Reserve your mentor now" at bounding box center [1079, 243] width 260 height 39
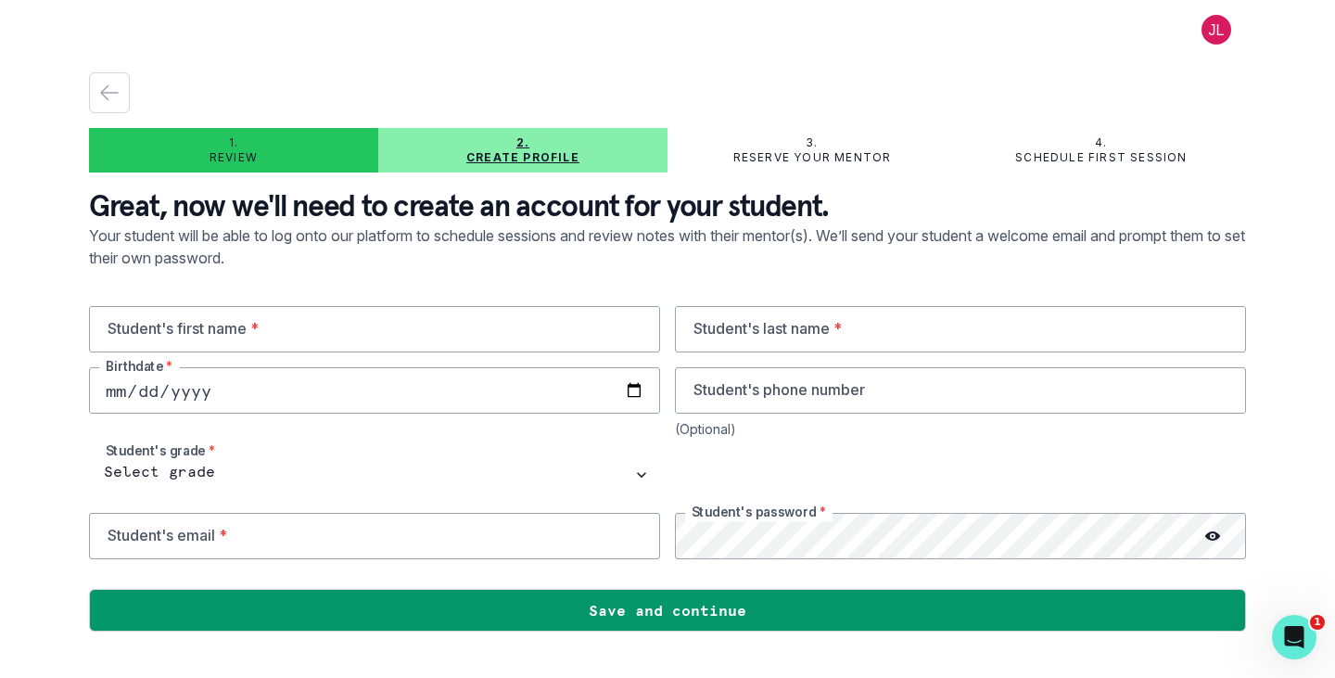
click at [523, 156] on p "Create profile" at bounding box center [522, 157] width 113 height 15
click at [371, 323] on input "text" at bounding box center [374, 329] width 571 height 46
type input "Lachlan"
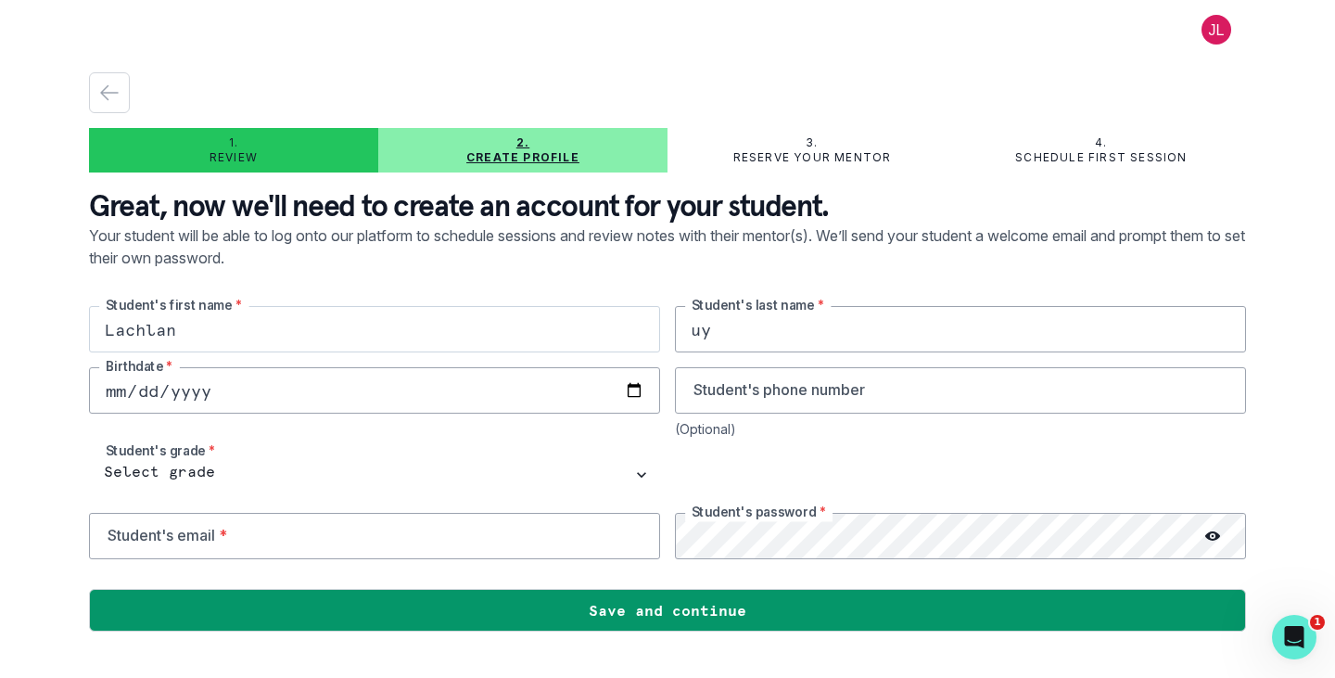
type input "u"
type input "[PERSON_NAME]"
type input "[DATE]"
type input "4159945432"
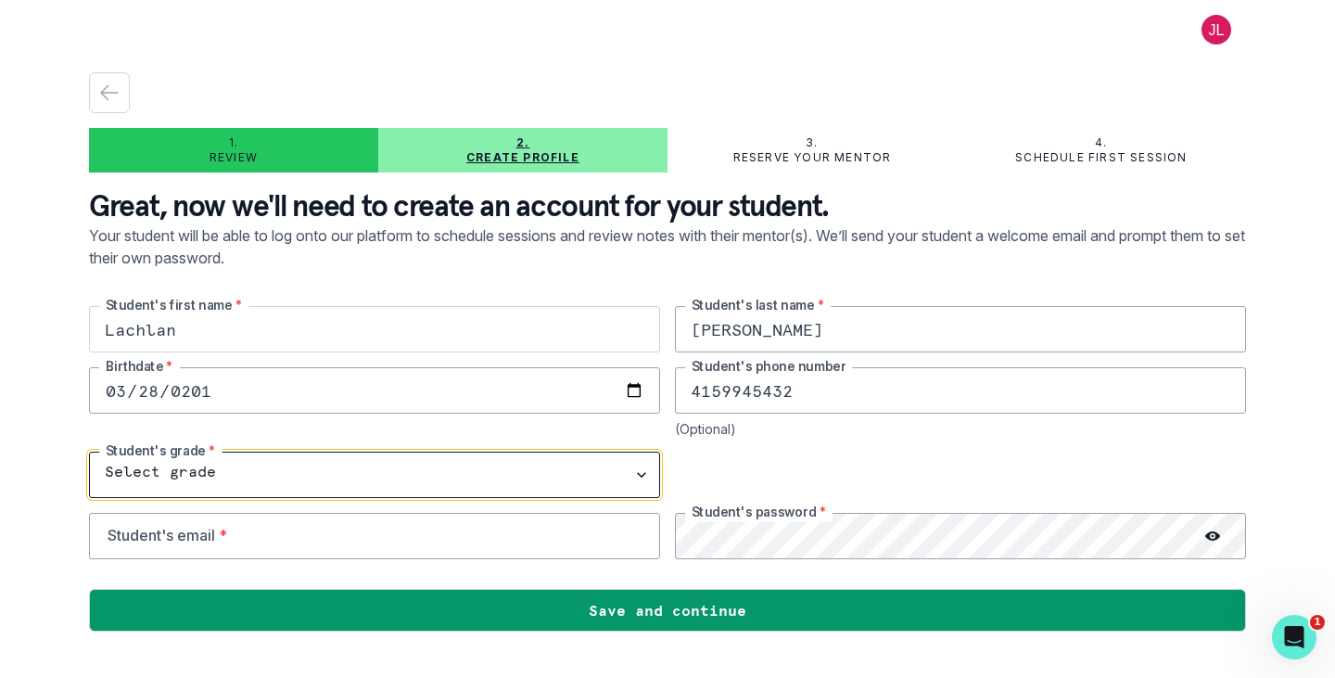
select select "8th Grade"
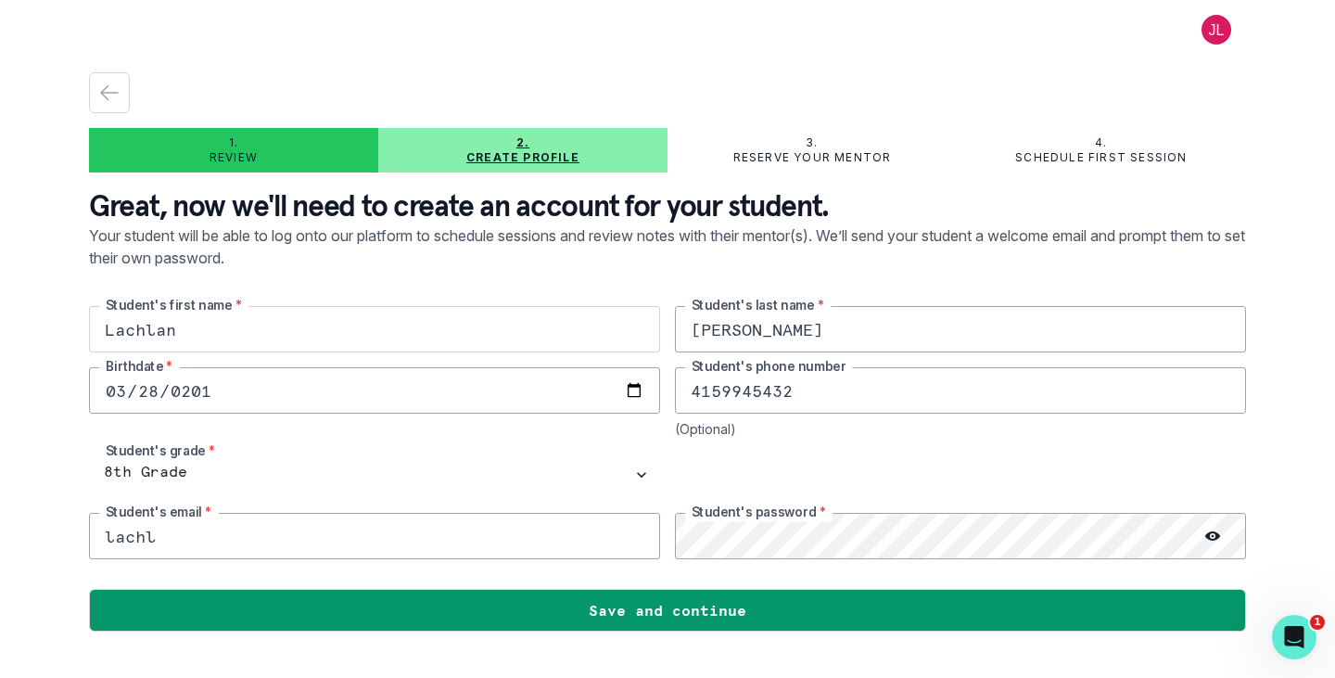
type input "[EMAIL_ADDRESS][DOMAIN_NAME]"
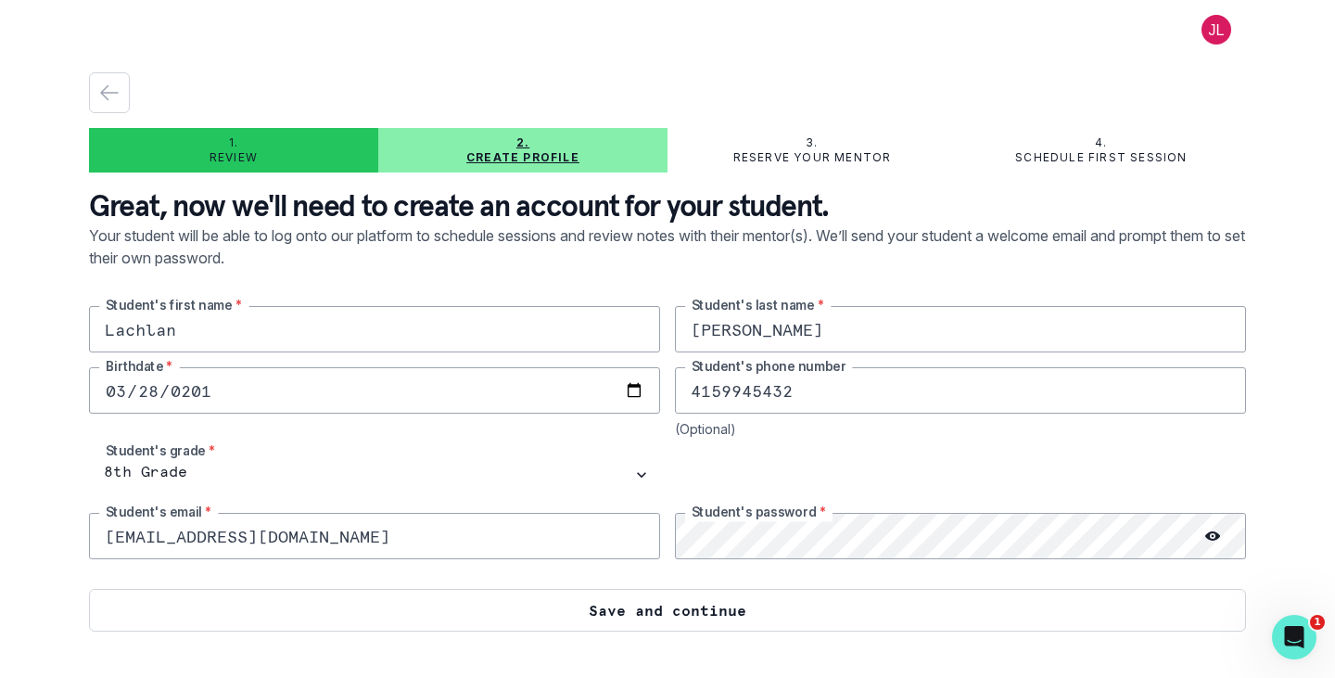
click at [601, 607] on button "Save and continue" at bounding box center [667, 610] width 1157 height 43
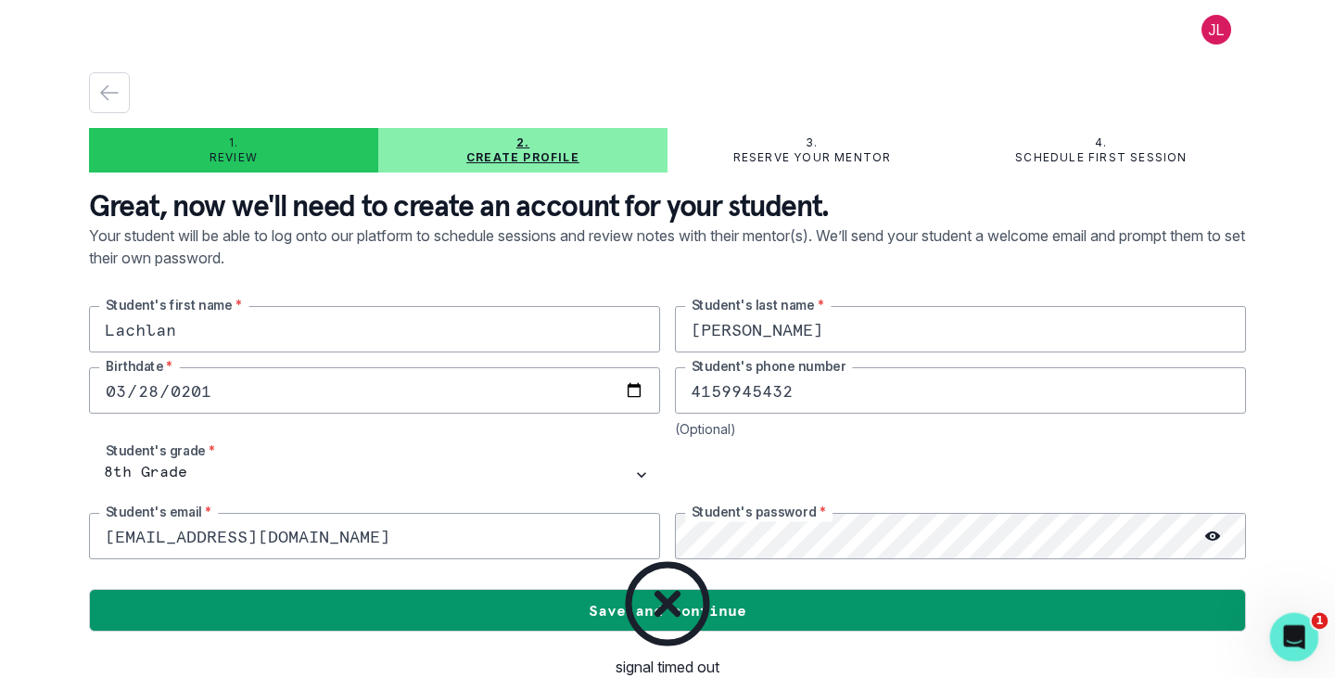
click at [1299, 626] on icon "Open Intercom Messenger" at bounding box center [1292, 634] width 31 height 31
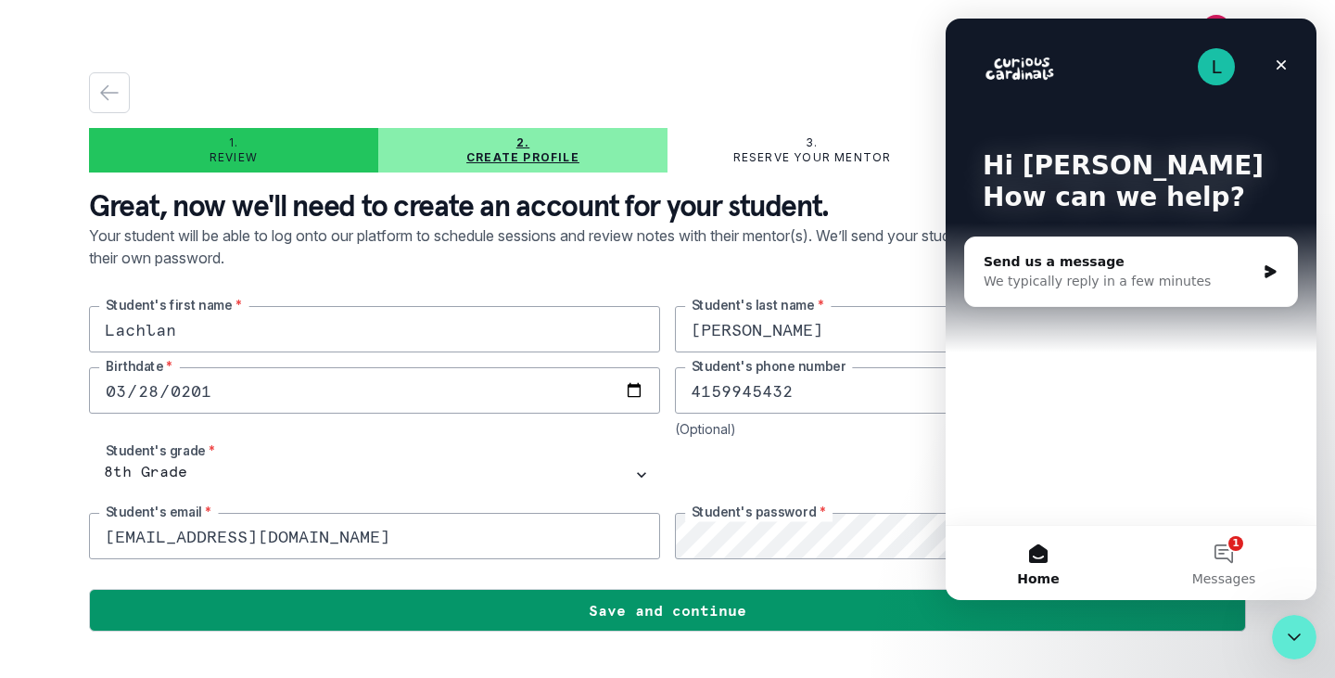
click at [1106, 290] on div "We typically reply in a few minutes" at bounding box center [1120, 281] width 272 height 19
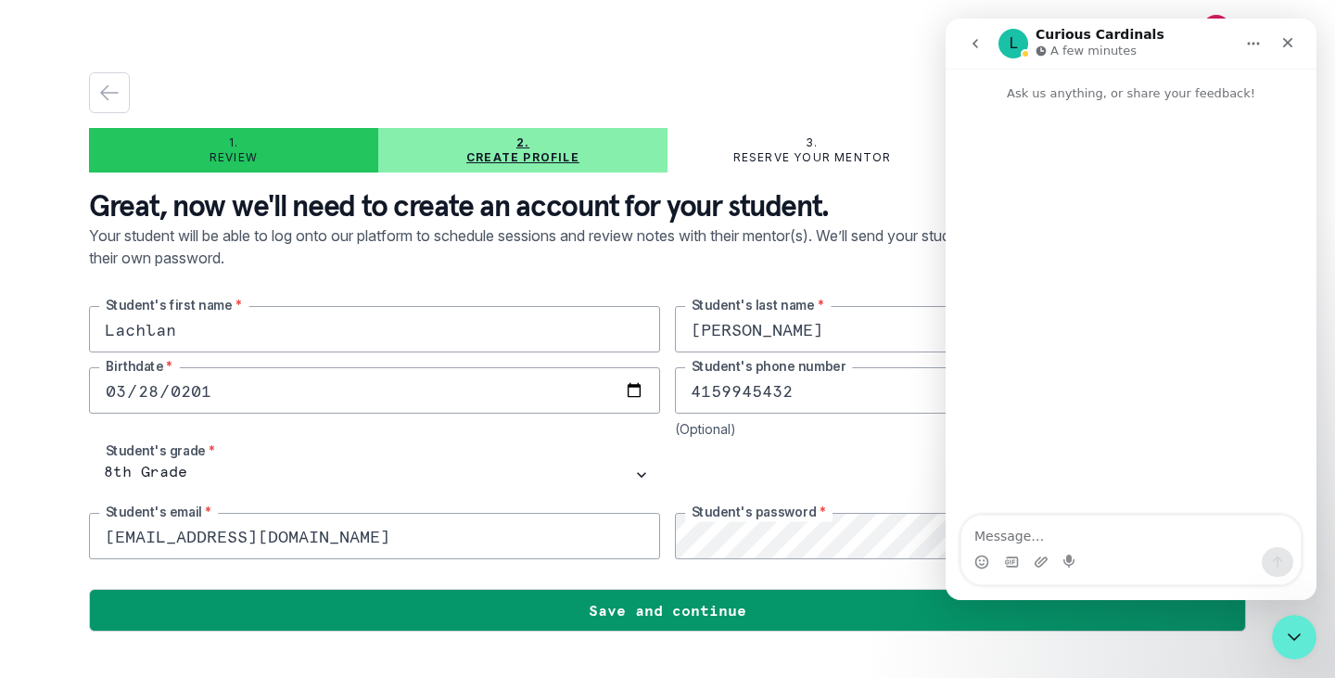
click at [1119, 546] on textarea "Message…" at bounding box center [1130, 531] width 339 height 32
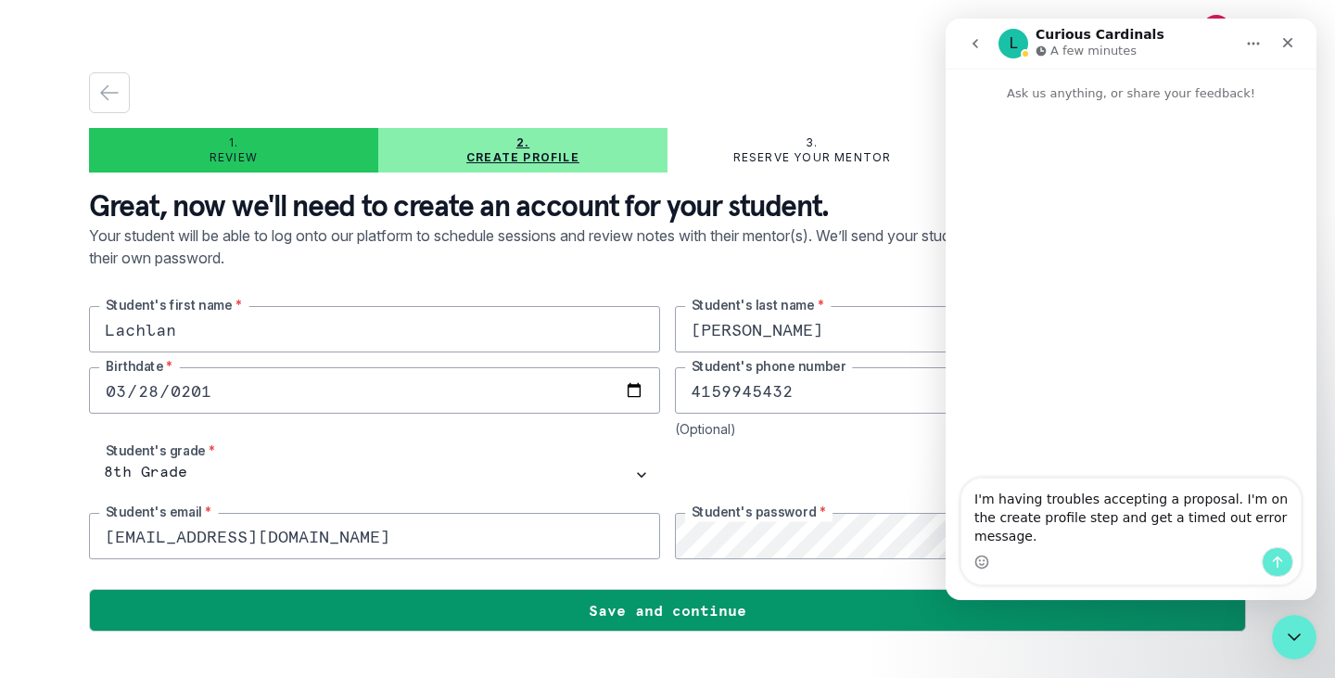
type textarea "I'm having troubles accepting a proposal. I'm on the create profile step and ge…"
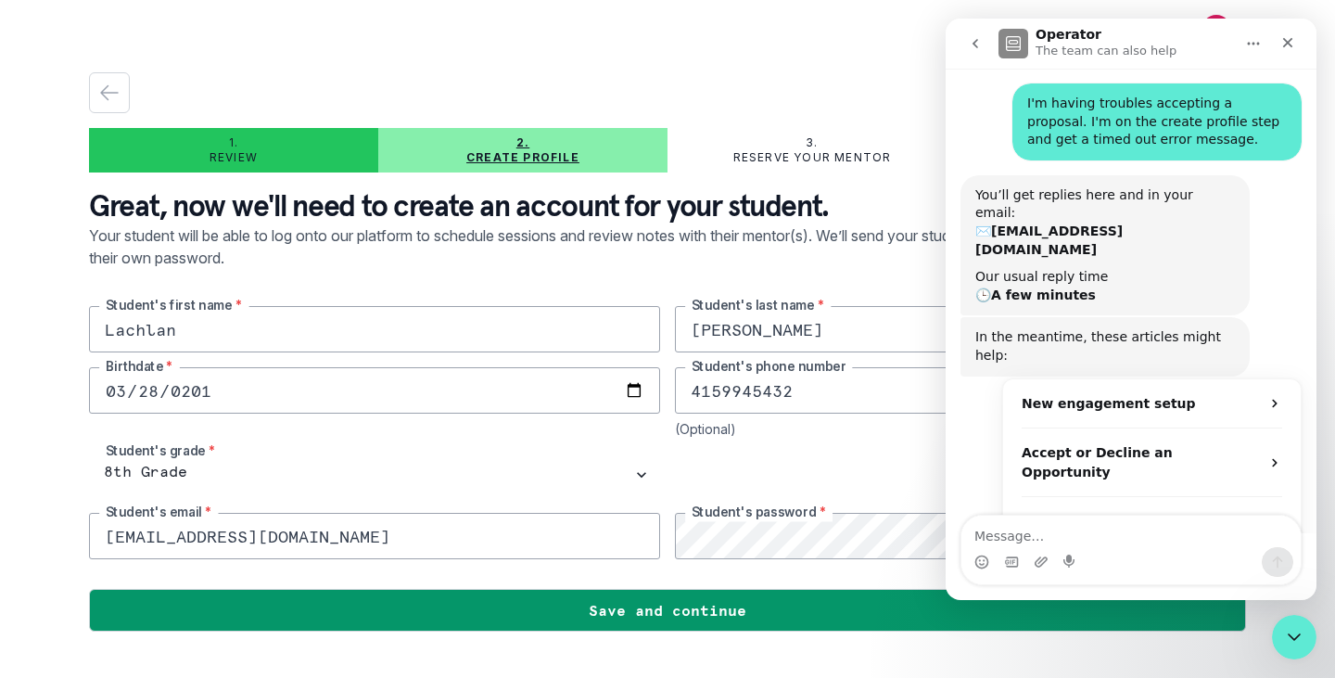
scroll to position [64, 0]
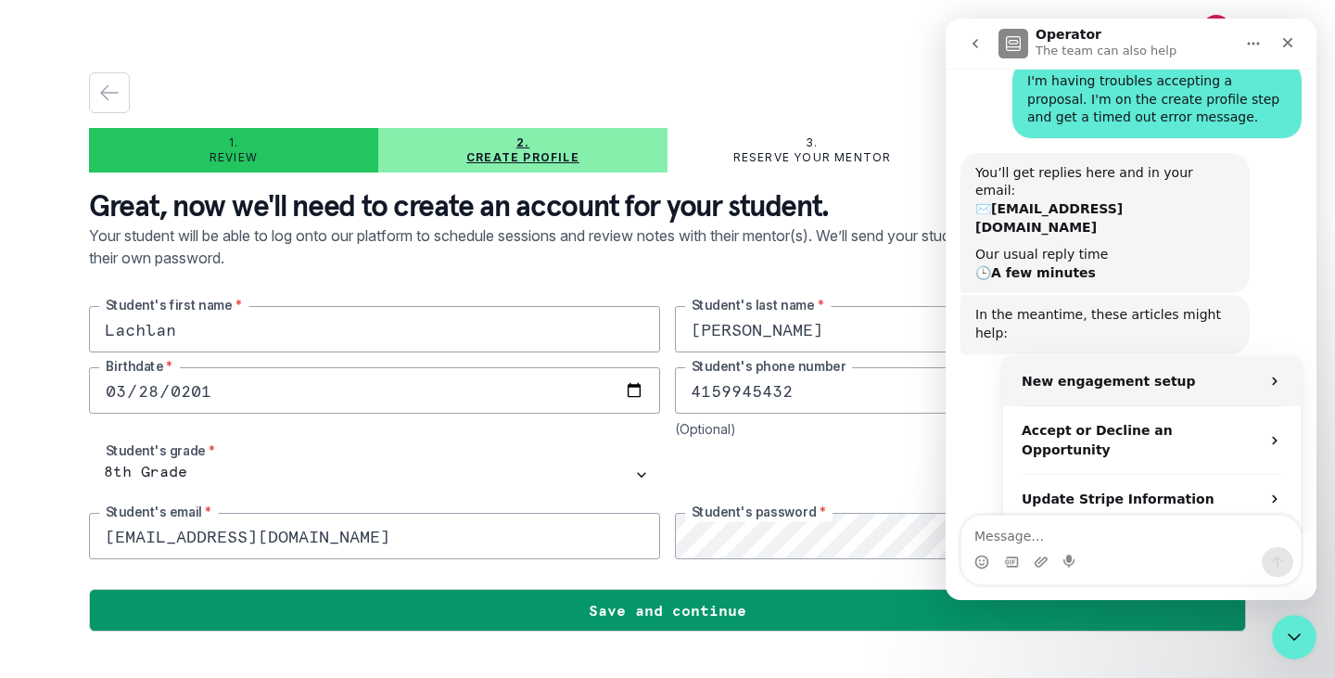
click at [1077, 357] on div "New engagement setup" at bounding box center [1152, 381] width 298 height 49
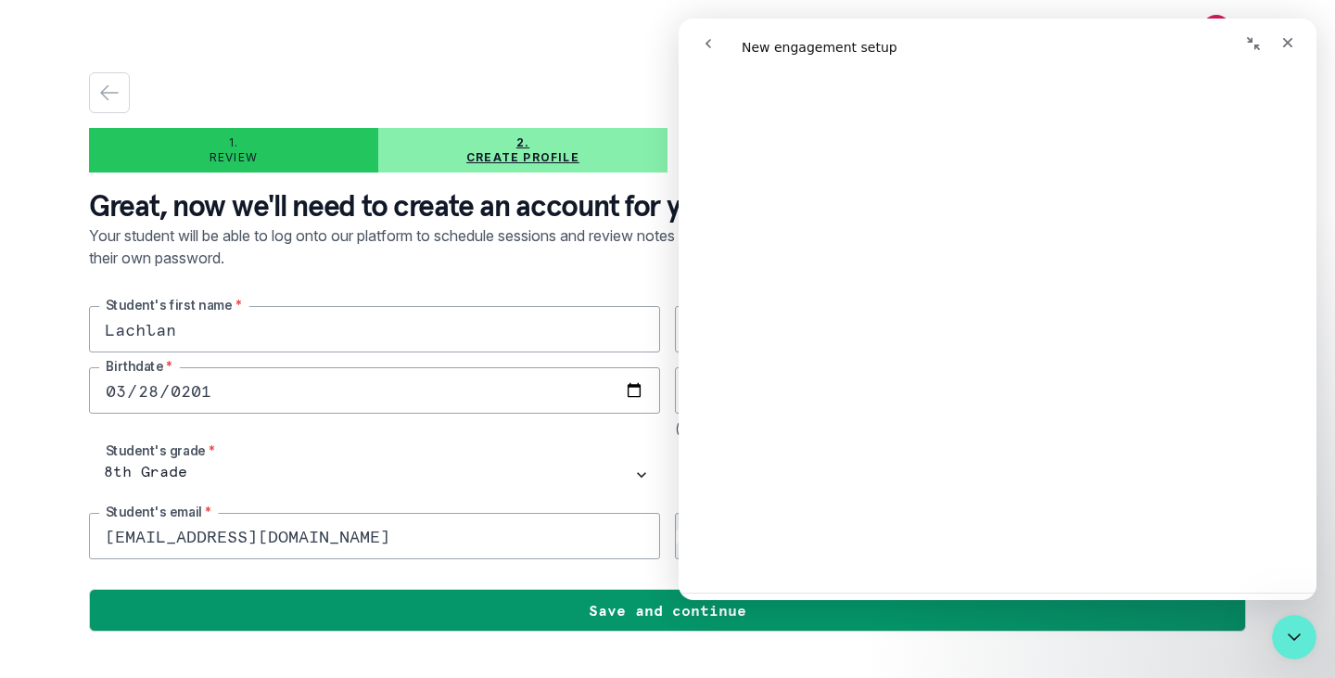
scroll to position [1365, 0]
click at [708, 45] on icon "go back" at bounding box center [709, 43] width 6 height 9
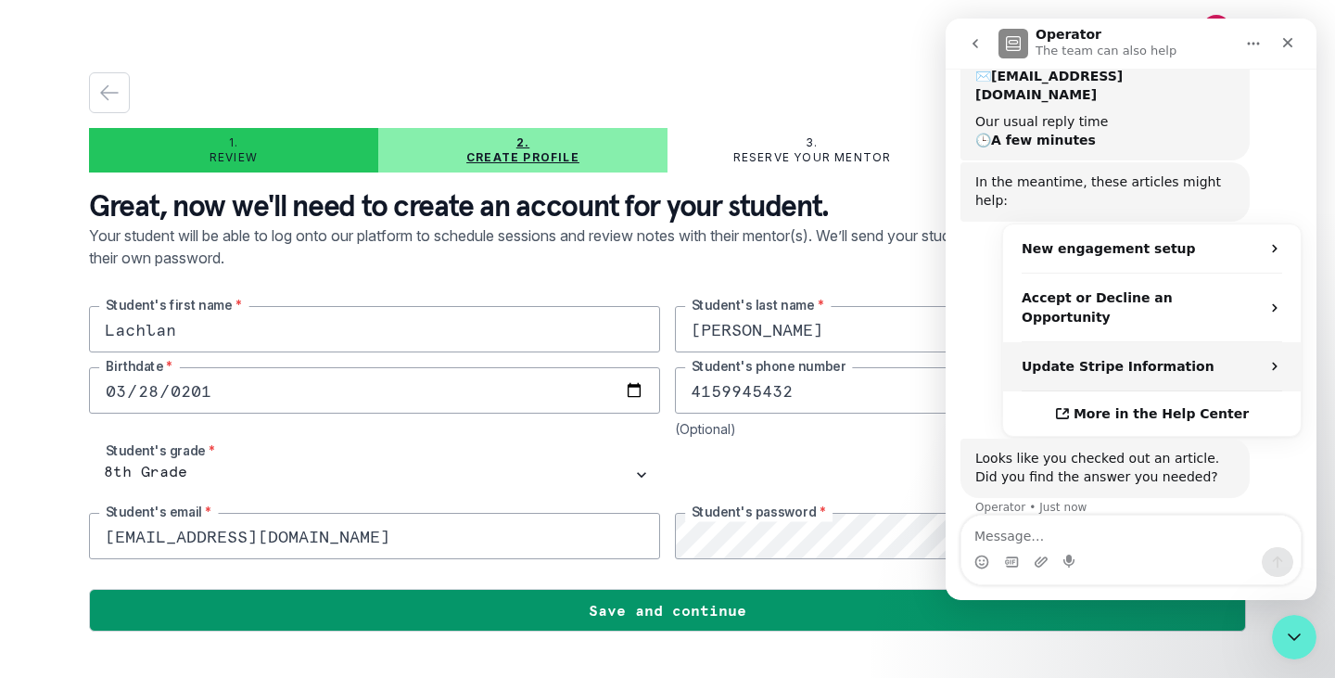
scroll to position [209, 0]
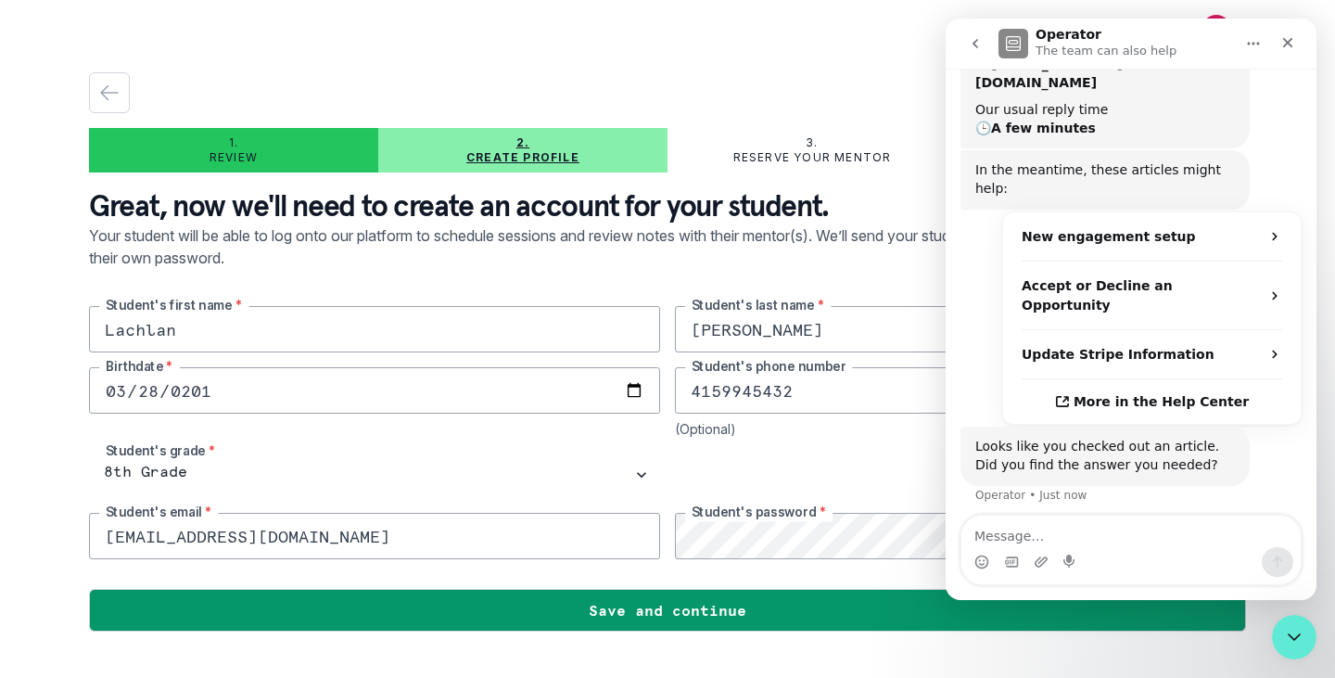
click at [1251, 539] on button "No" at bounding box center [1269, 557] width 45 height 37
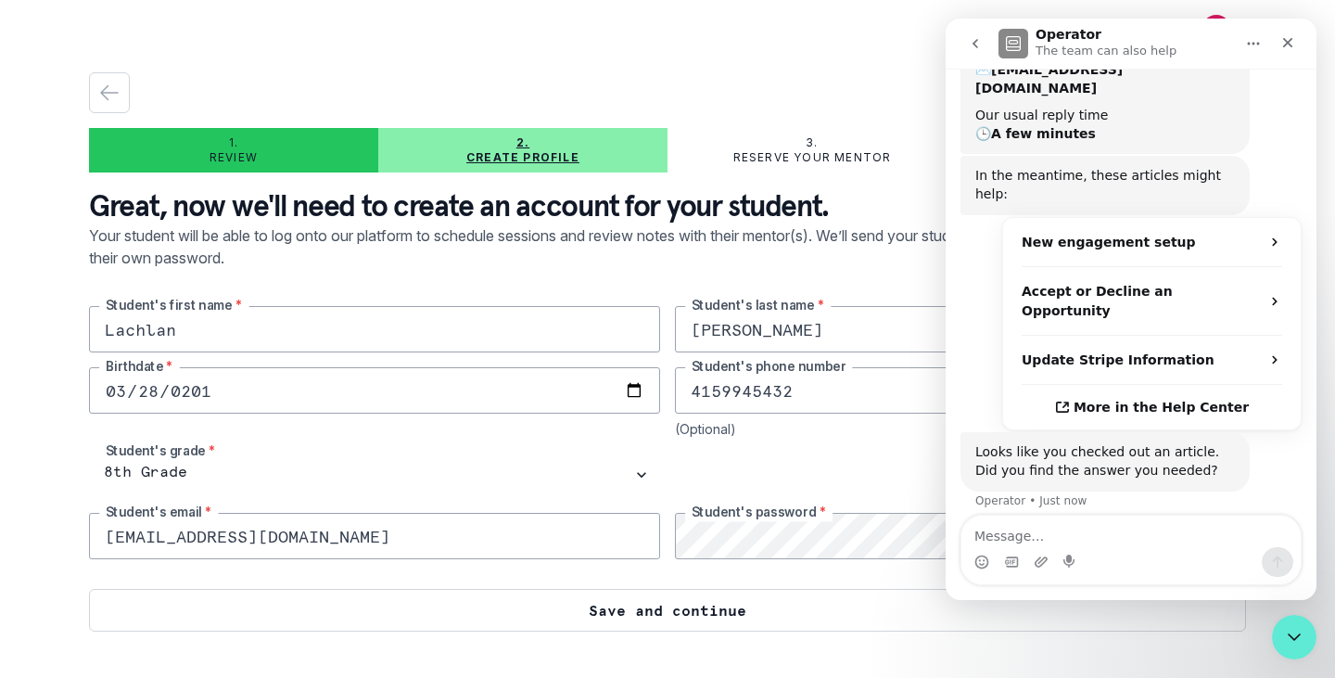
scroll to position [198, 0]
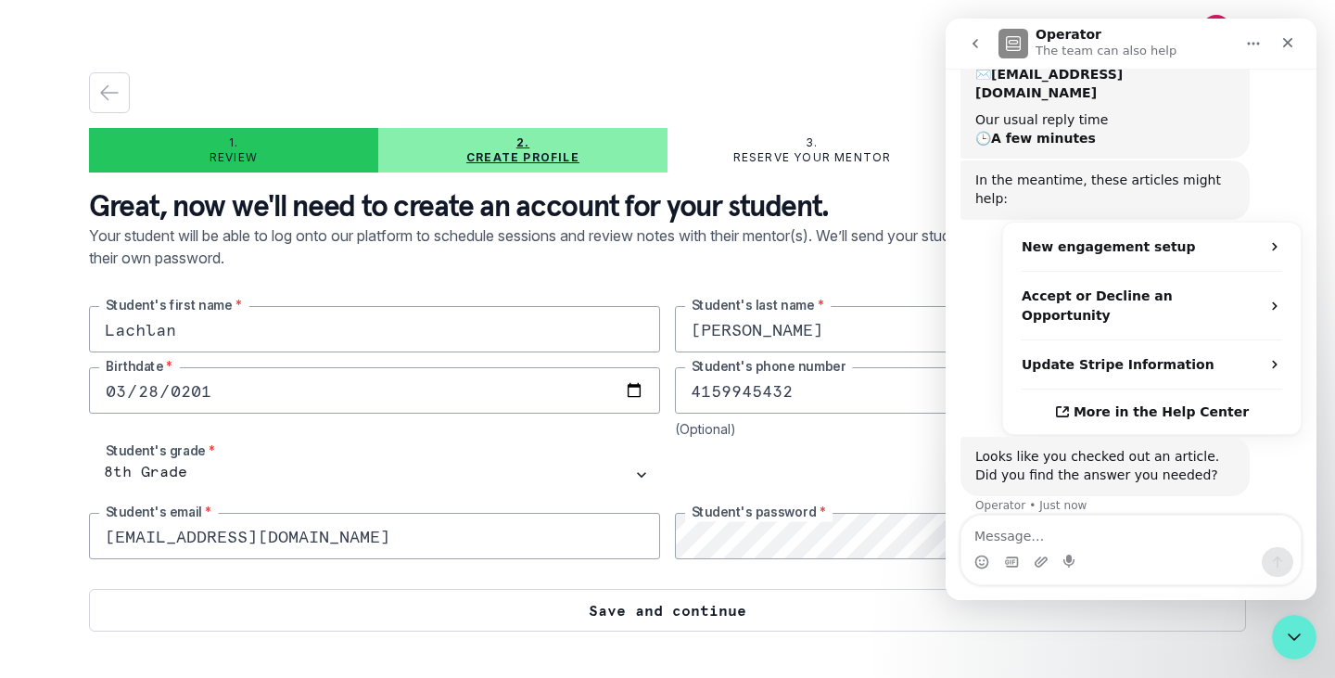
click at [708, 602] on button "Save and continue" at bounding box center [667, 610] width 1157 height 43
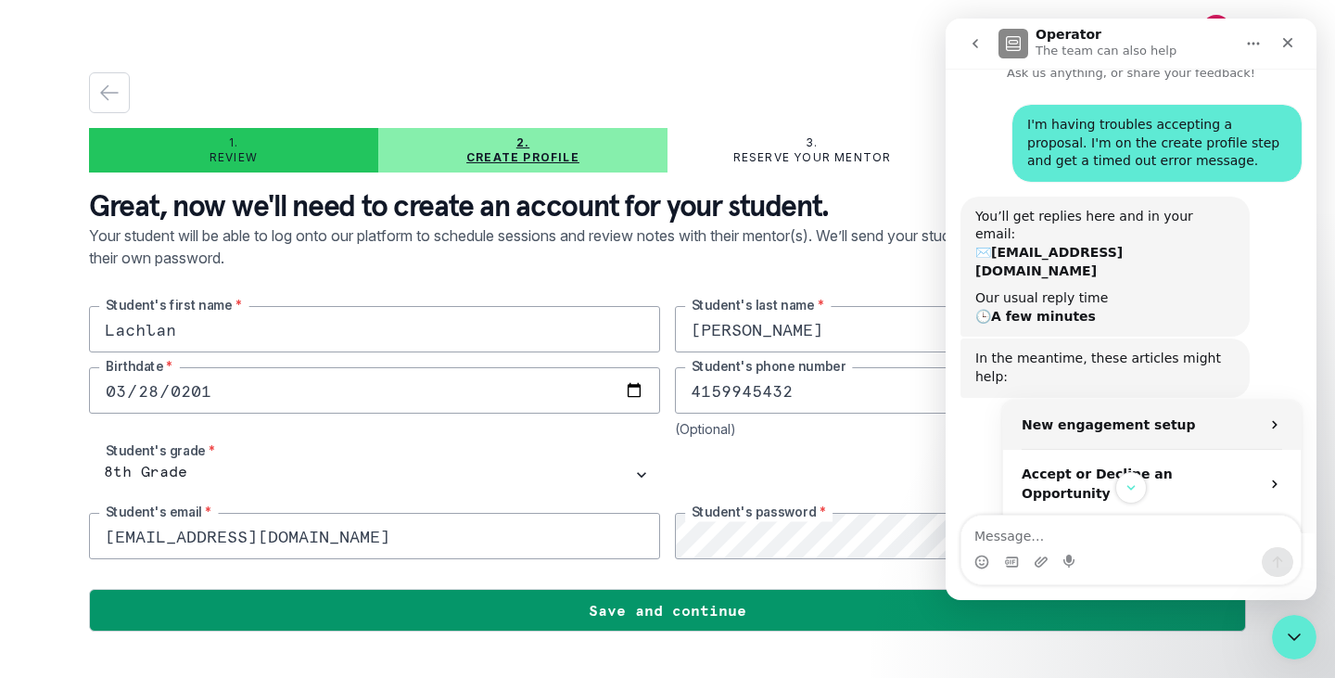
scroll to position [0, 0]
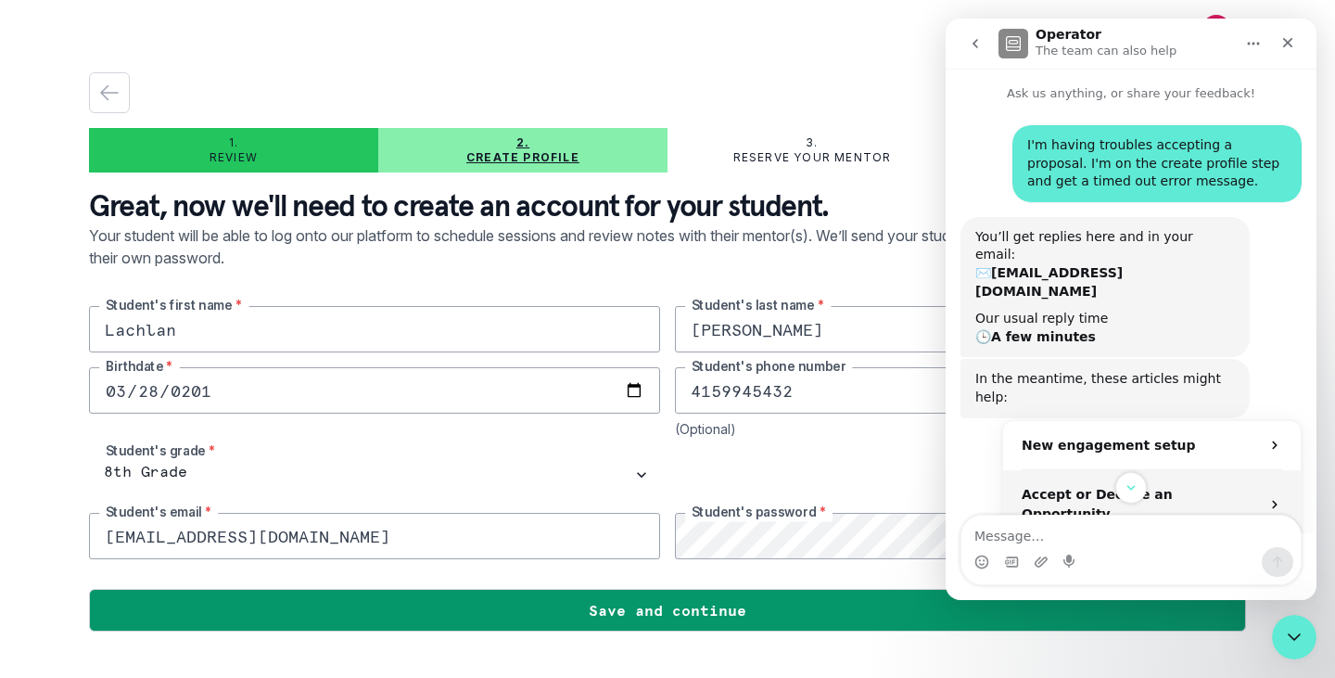
click at [1246, 485] on div "Accept or Decline an Opportunity" at bounding box center [1141, 504] width 238 height 39
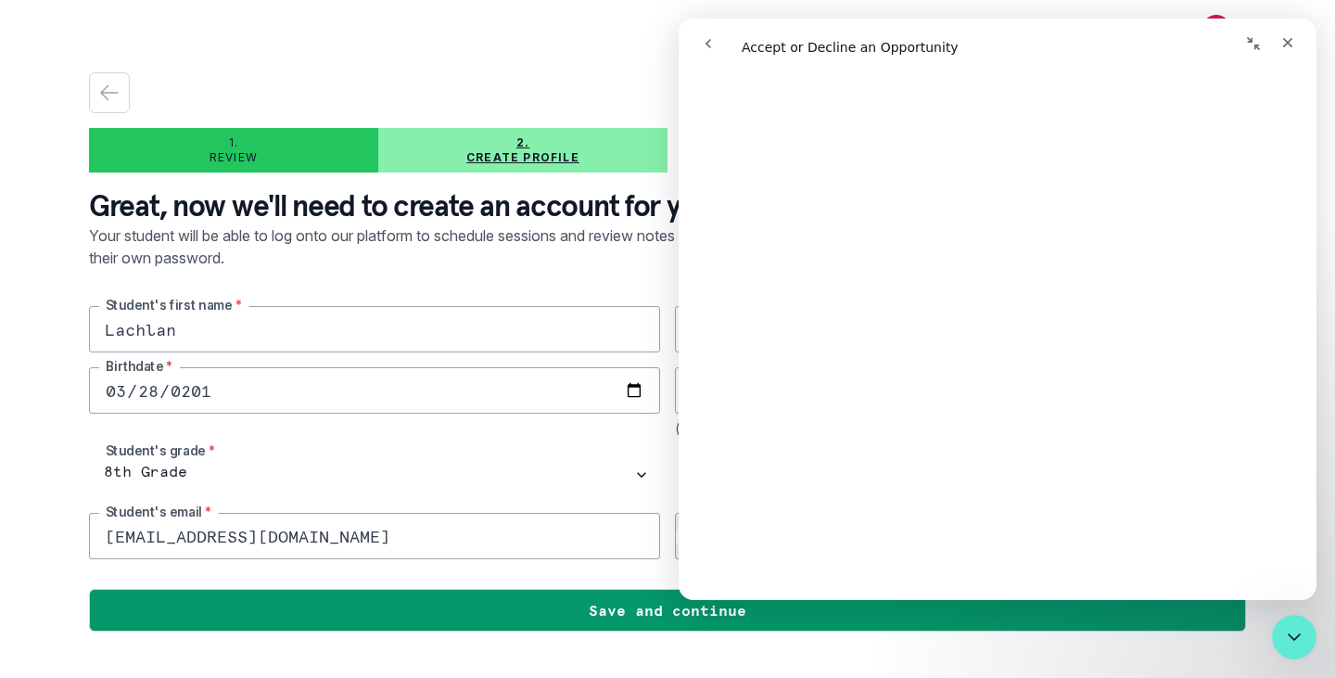
scroll to position [300, 0]
click at [709, 36] on icon "go back" at bounding box center [708, 43] width 15 height 15
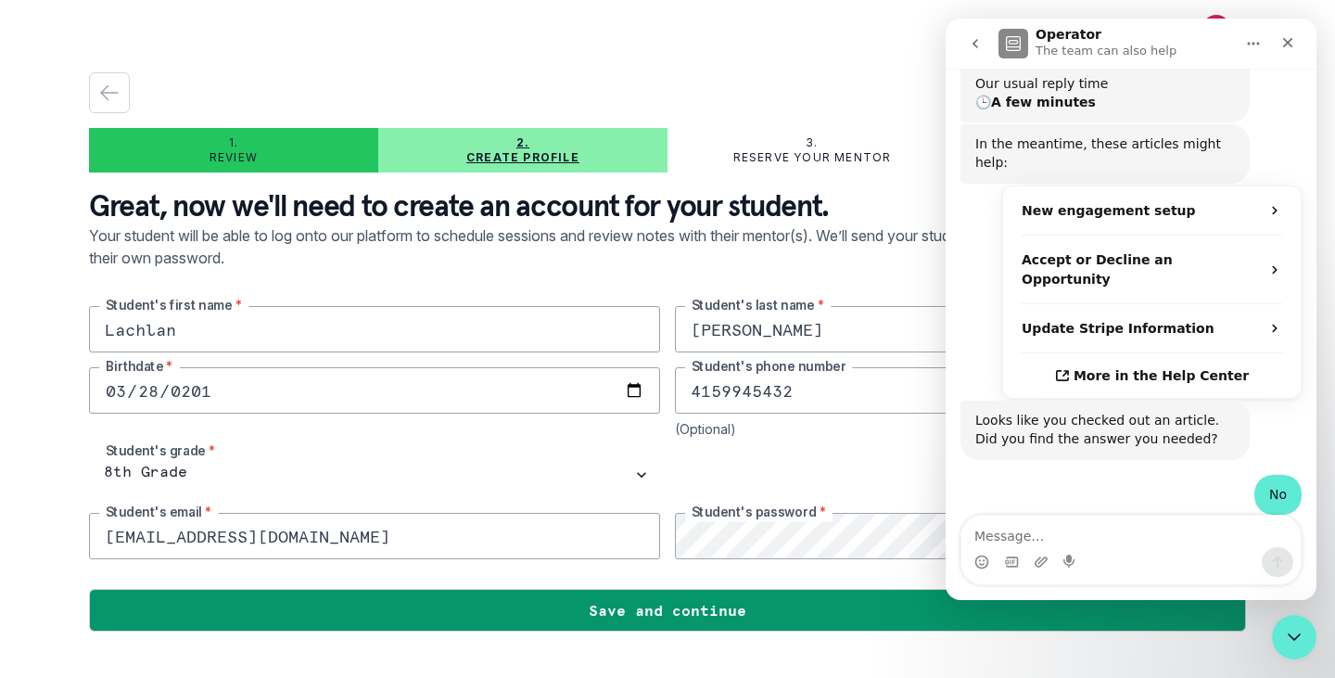
scroll to position [272, 0]
